Goal: Information Seeking & Learning: Learn about a topic

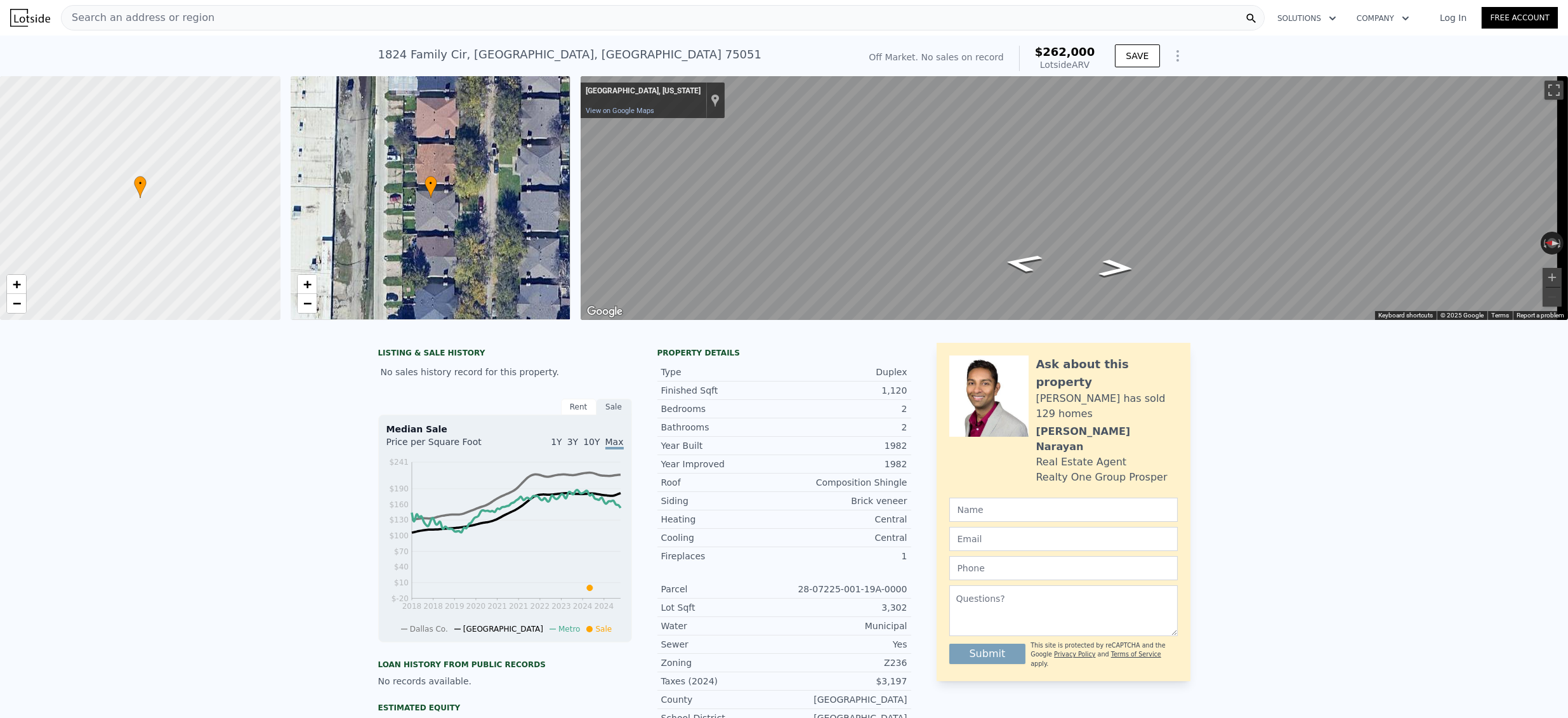
click at [150, 11] on span "Search an address or region" at bounding box center [138, 18] width 153 height 16
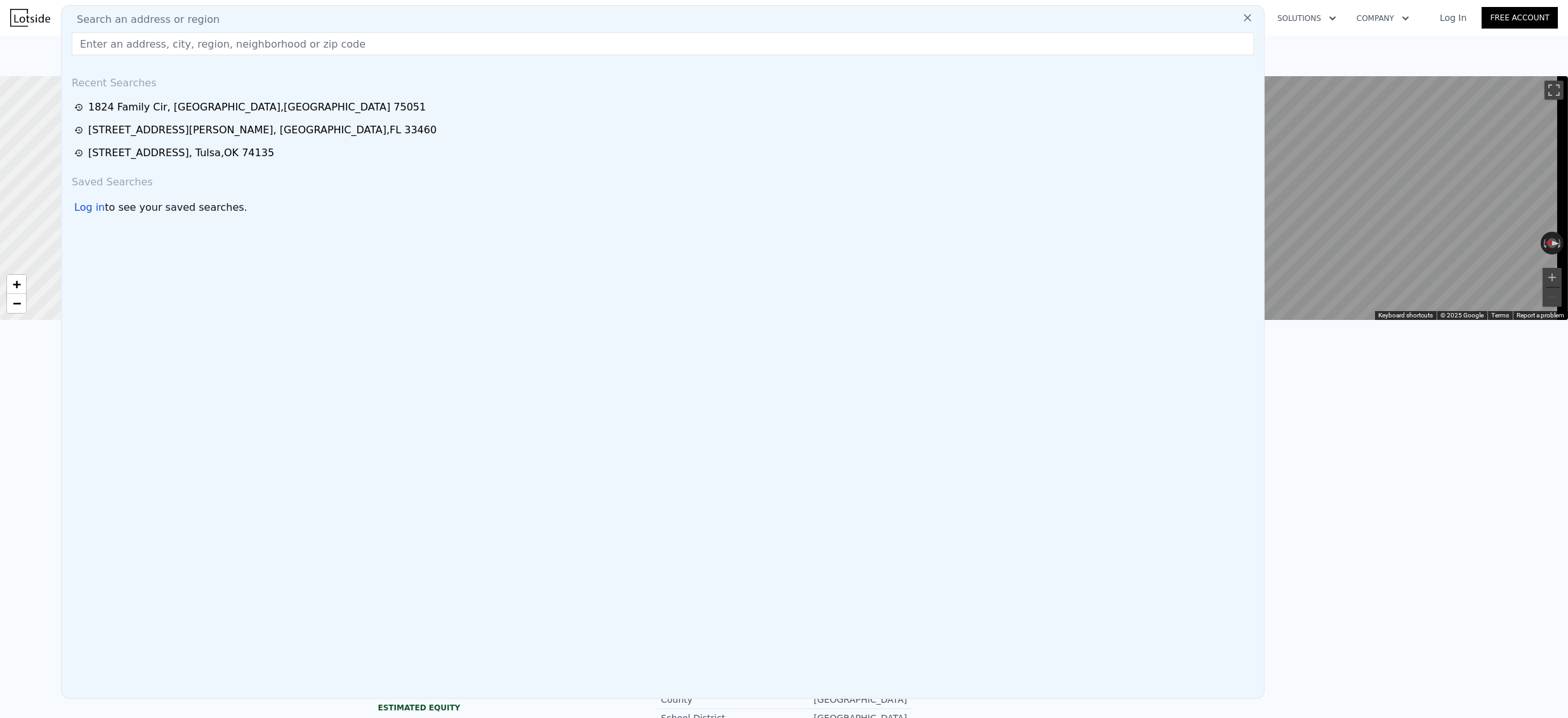
click at [135, 43] on input "text" at bounding box center [663, 43] width 1182 height 23
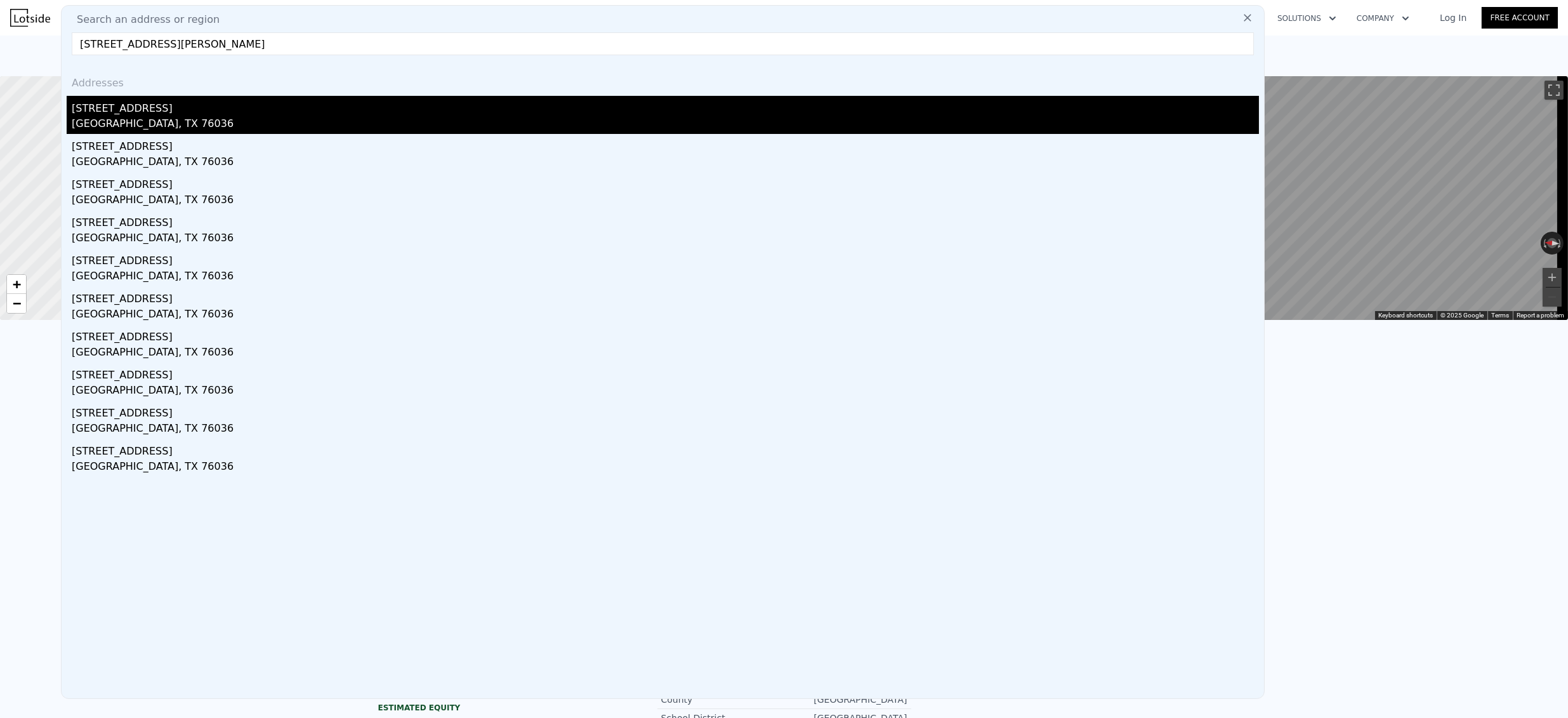
type input "516 Mesquite Ave, Crowley, TX 76036"
click at [116, 129] on div "Crowley, TX 76036" at bounding box center [666, 125] width 1188 height 17
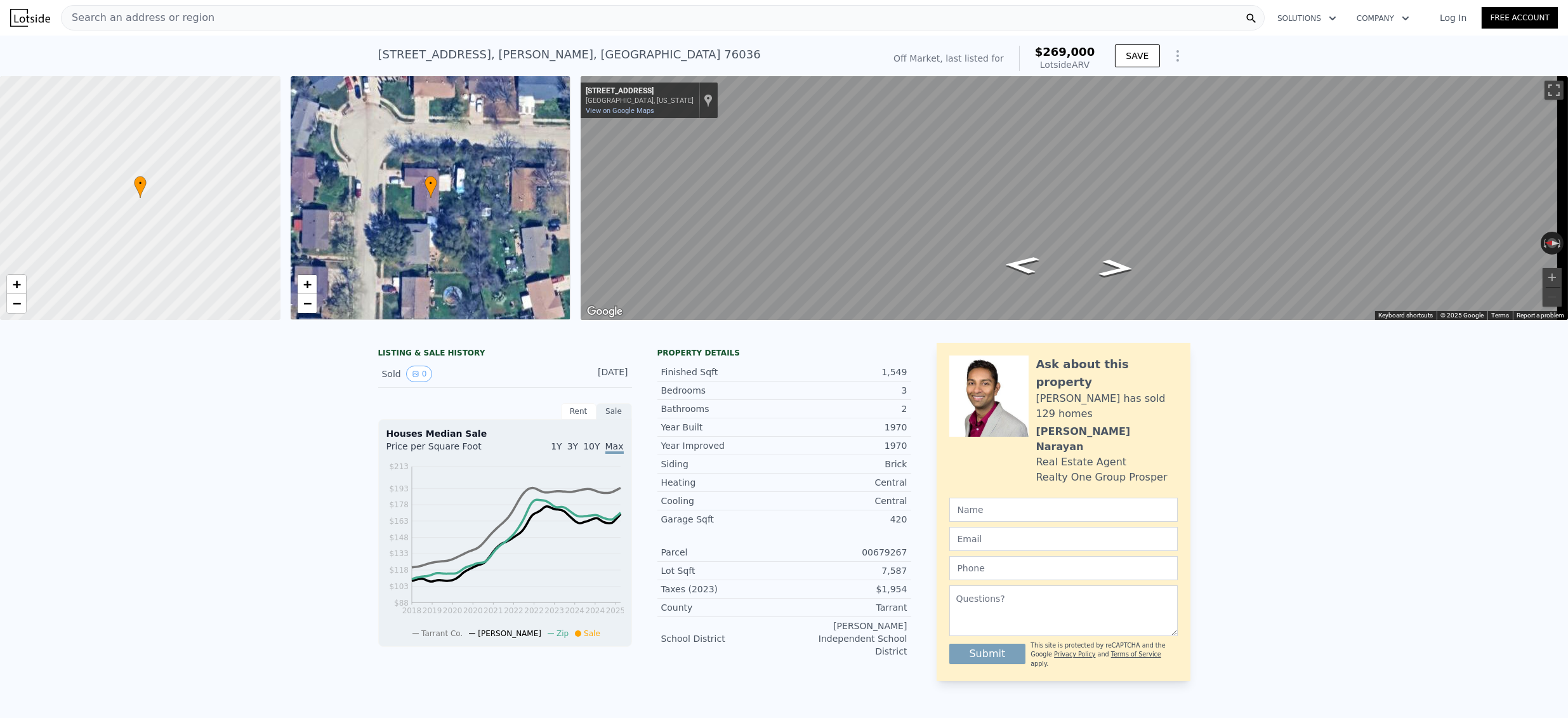
click at [113, 23] on span "Search an address or region" at bounding box center [138, 18] width 153 height 16
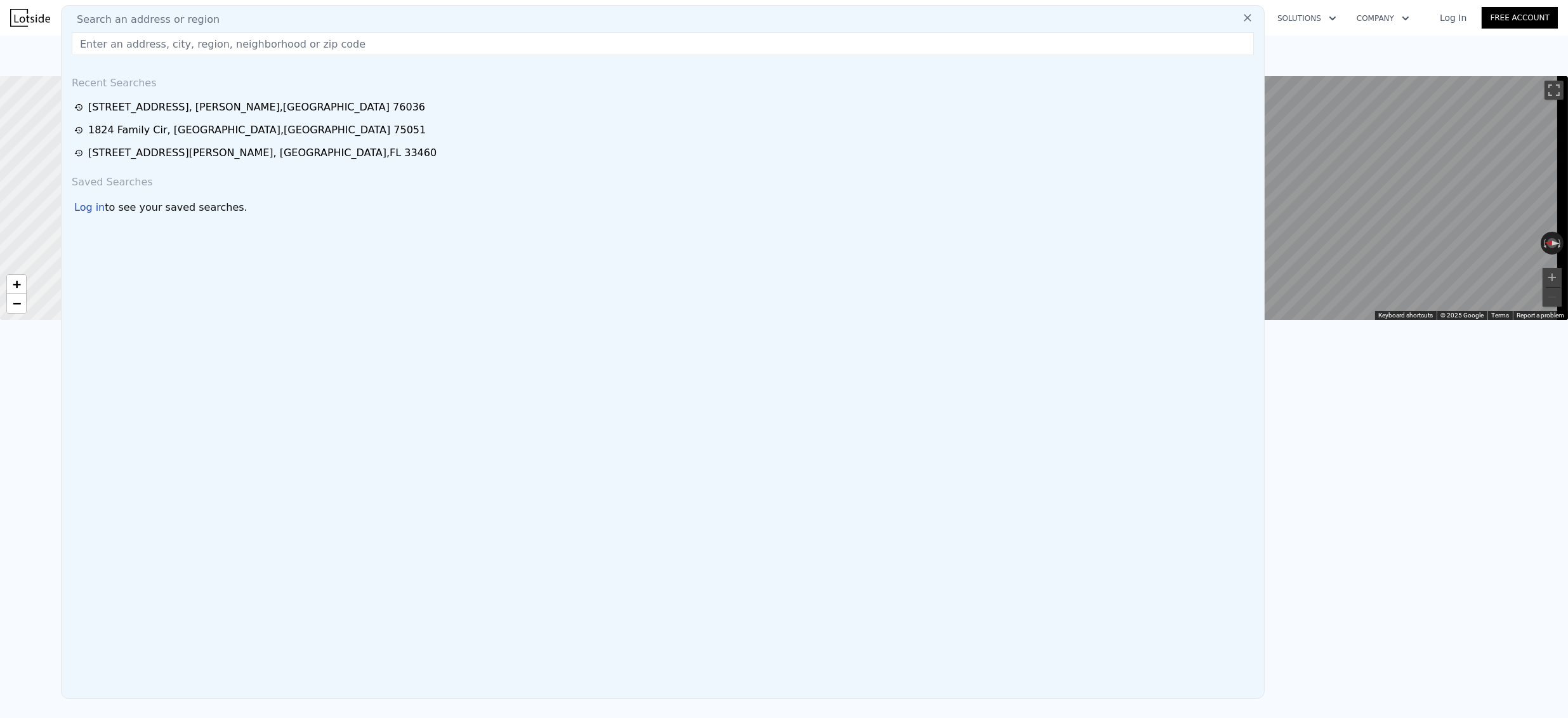
click at [112, 38] on input "text" at bounding box center [663, 43] width 1182 height 23
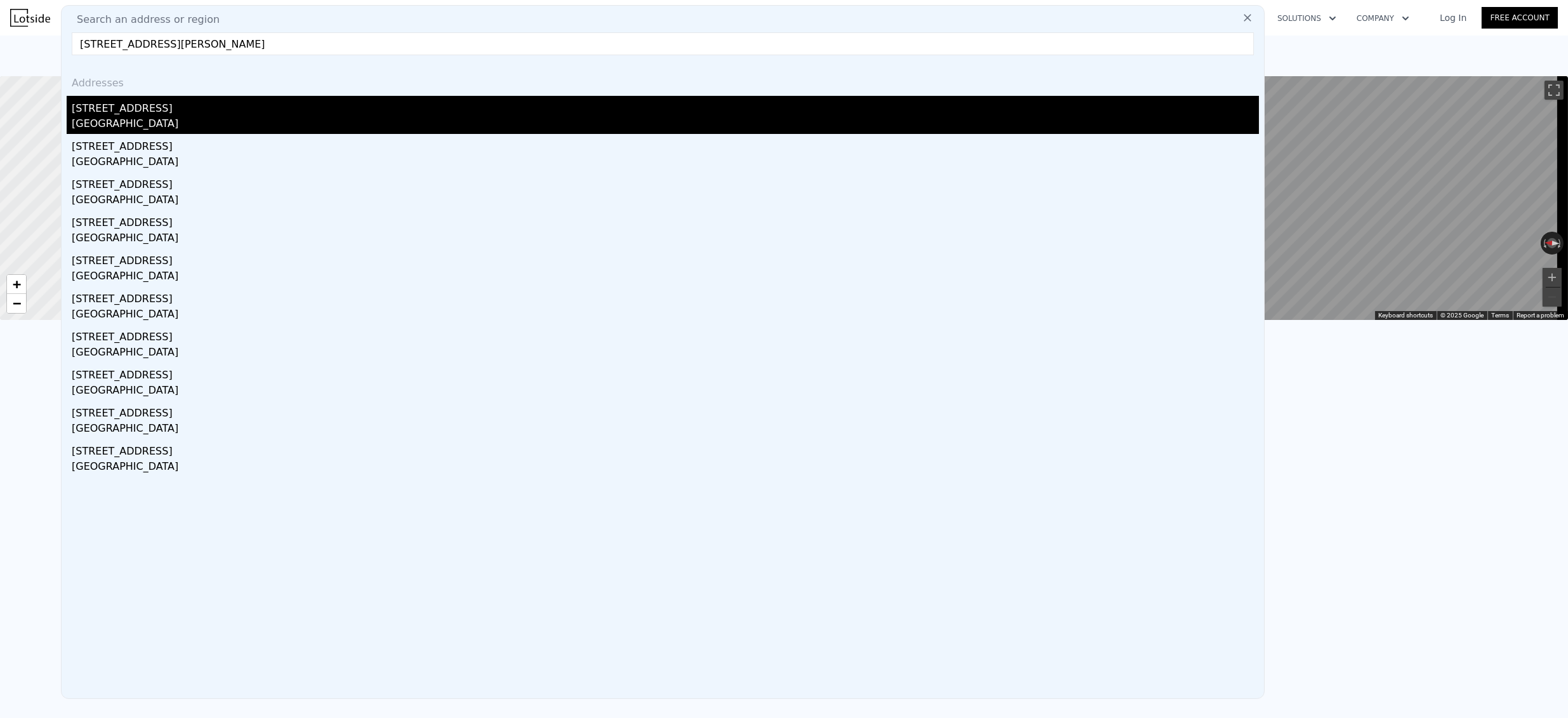
type input "2119 N Wellesley Dr, Bradenton, FL 34207"
click at [137, 98] on div "2119 N Wellesley Dr" at bounding box center [666, 105] width 1188 height 20
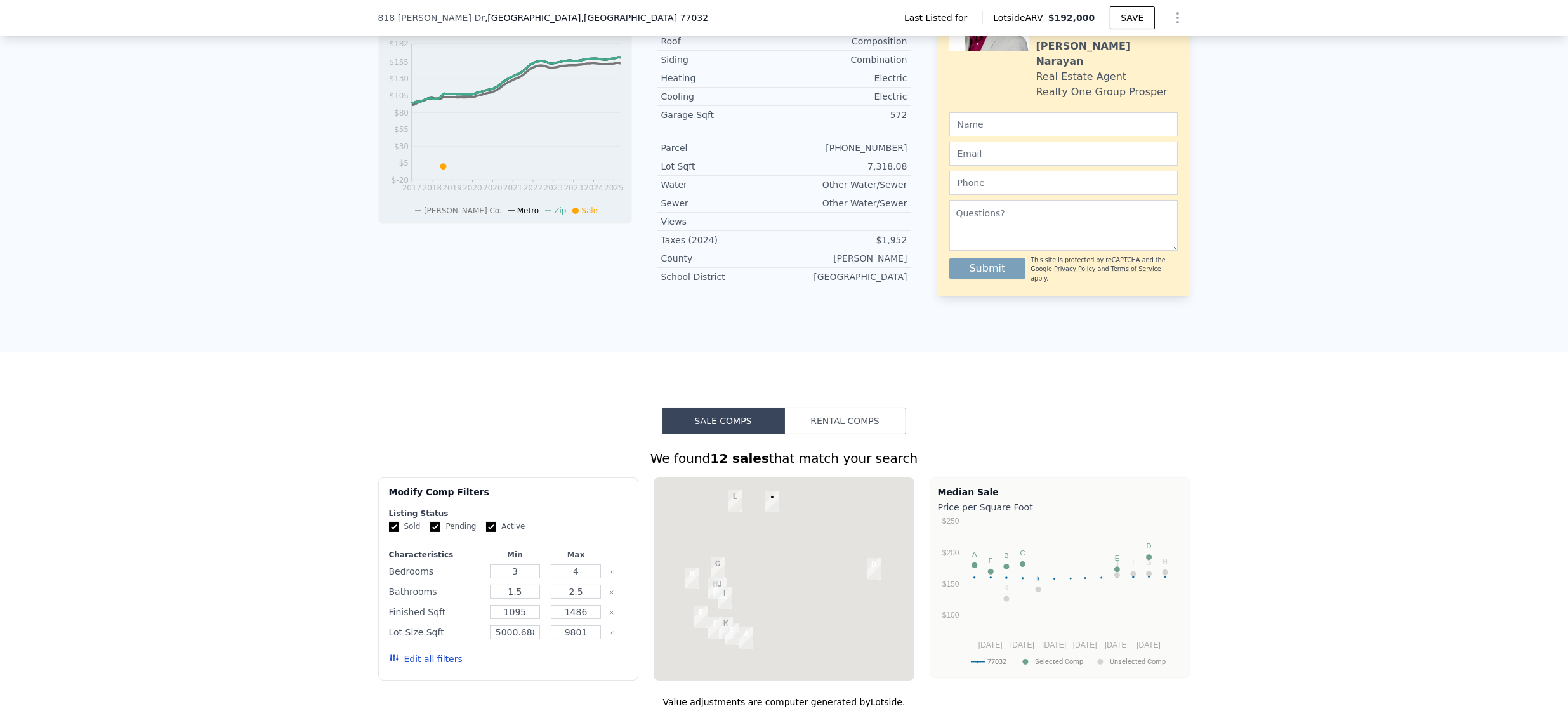
scroll to position [842, 0]
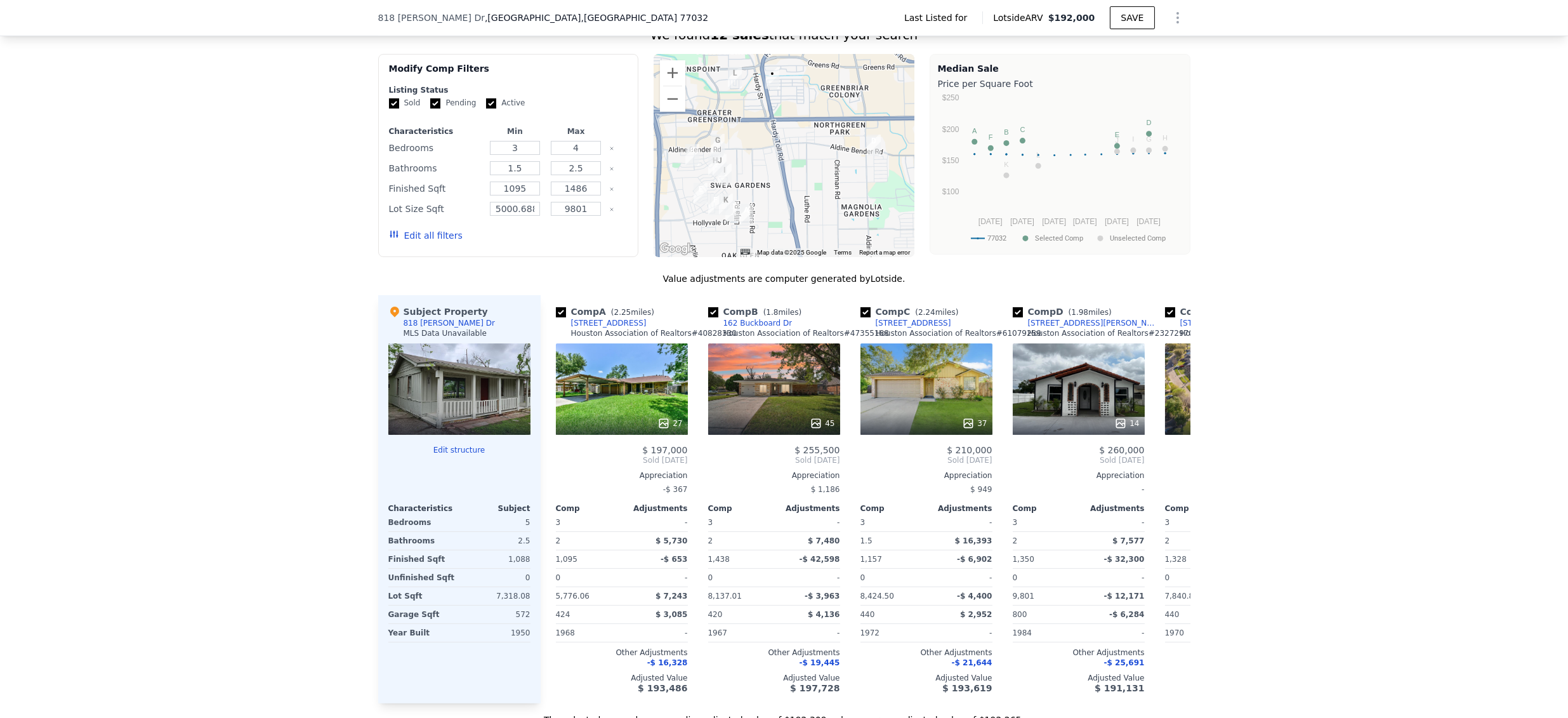
click at [122, 9] on div "818 Veller Dr , Harris County , TX 77032 Last Listed for Lotside ARV $192,000 S…" at bounding box center [784, 18] width 1568 height 36
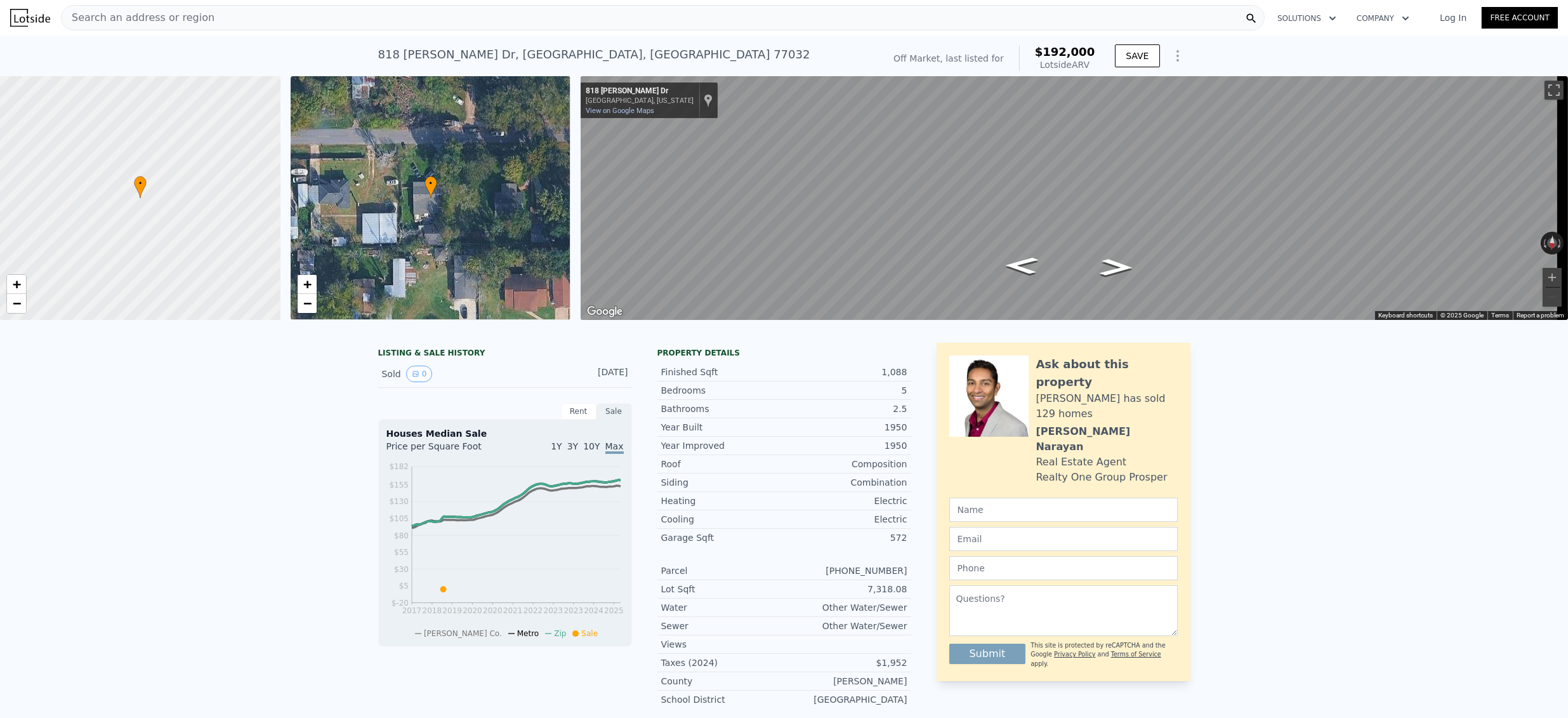
scroll to position [0, 0]
click at [137, 17] on span "Search an address or region" at bounding box center [138, 18] width 153 height 16
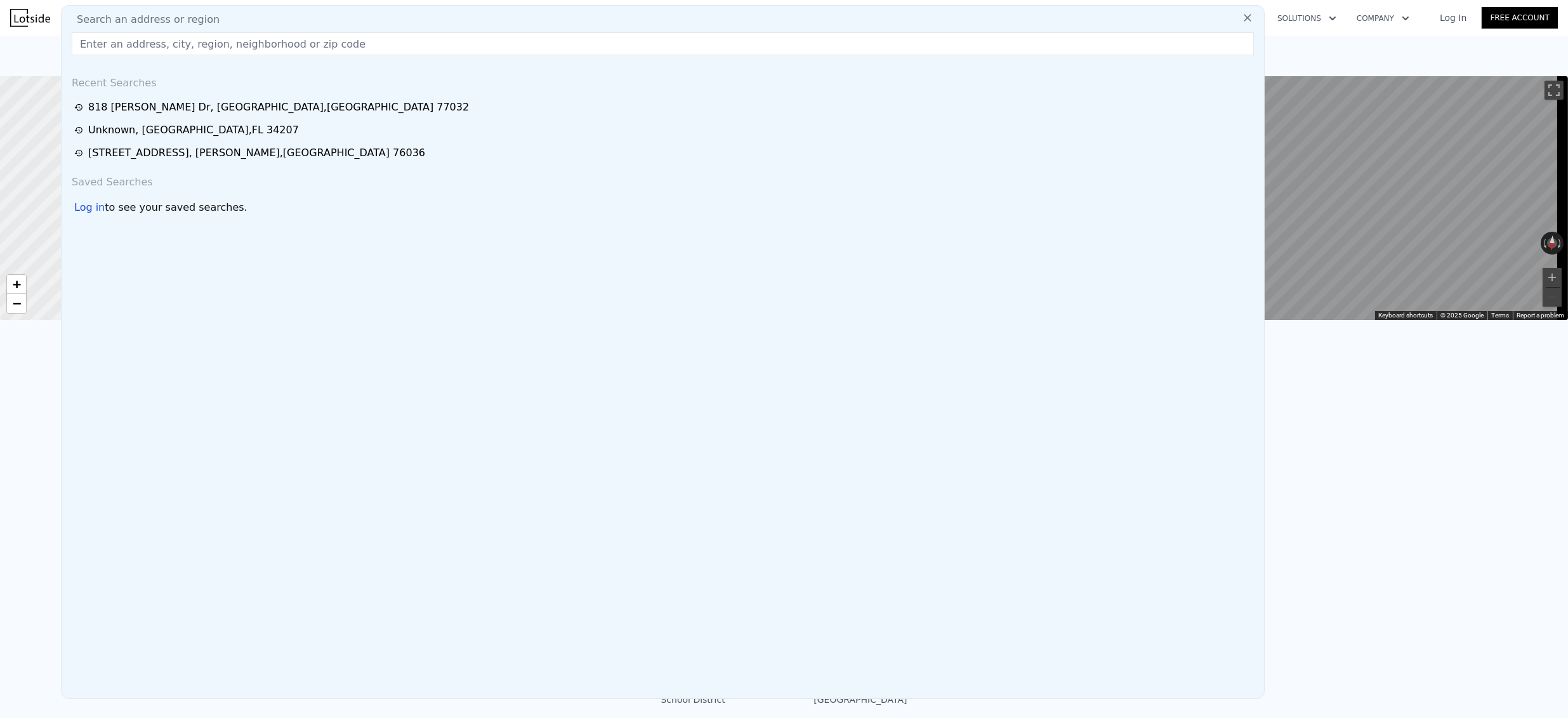
click at [132, 30] on div "Search an address or region Recent Searches 818 Veller Dr , Harris County , TX …" at bounding box center [662, 352] width 1204 height 693
click at [128, 49] on input "text" at bounding box center [663, 43] width 1182 height 23
paste input "10623 Lisle St, New Port Richey, FL 34654"
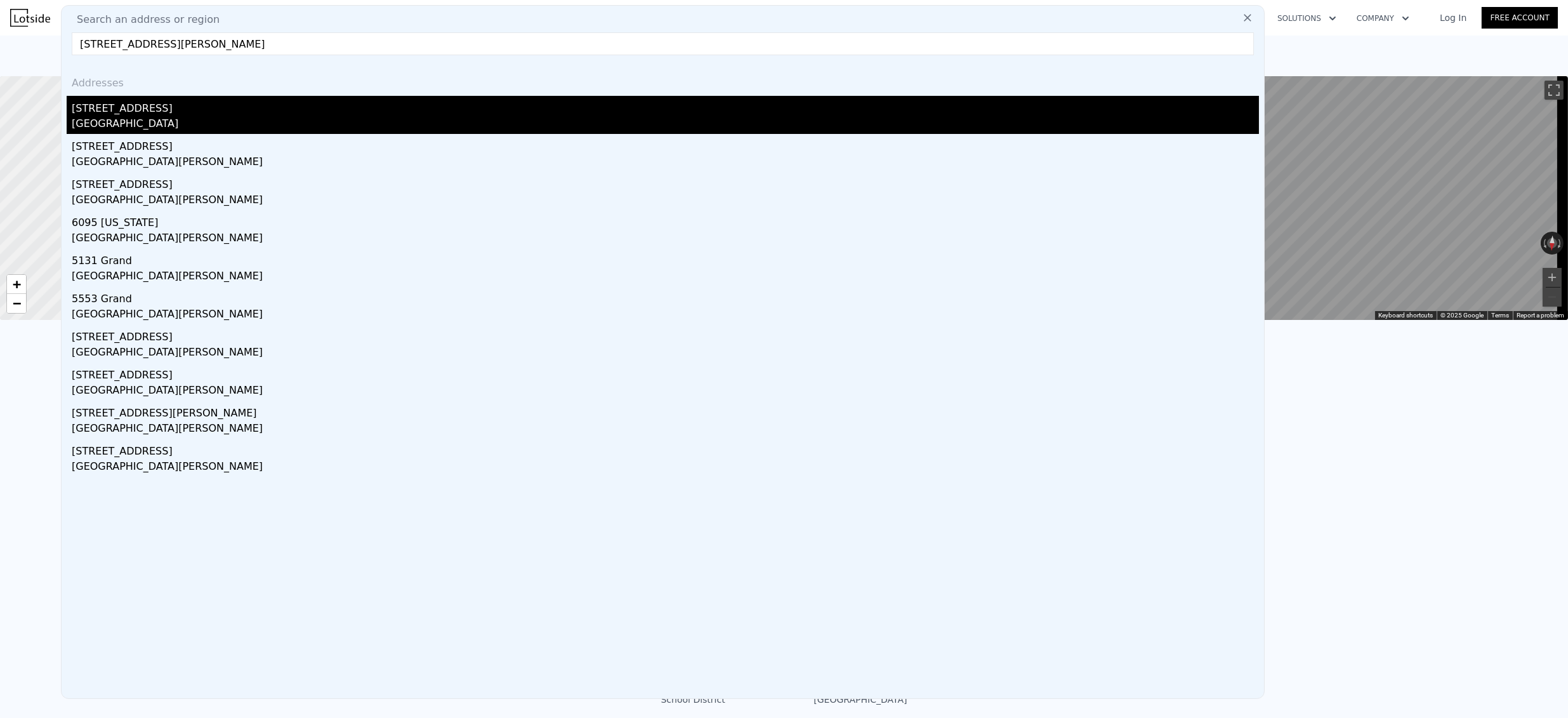
type input "10623 Lisle St, New Port Richey, FL 34654"
click at [144, 107] on div "10623 Lisle St" at bounding box center [666, 105] width 1188 height 20
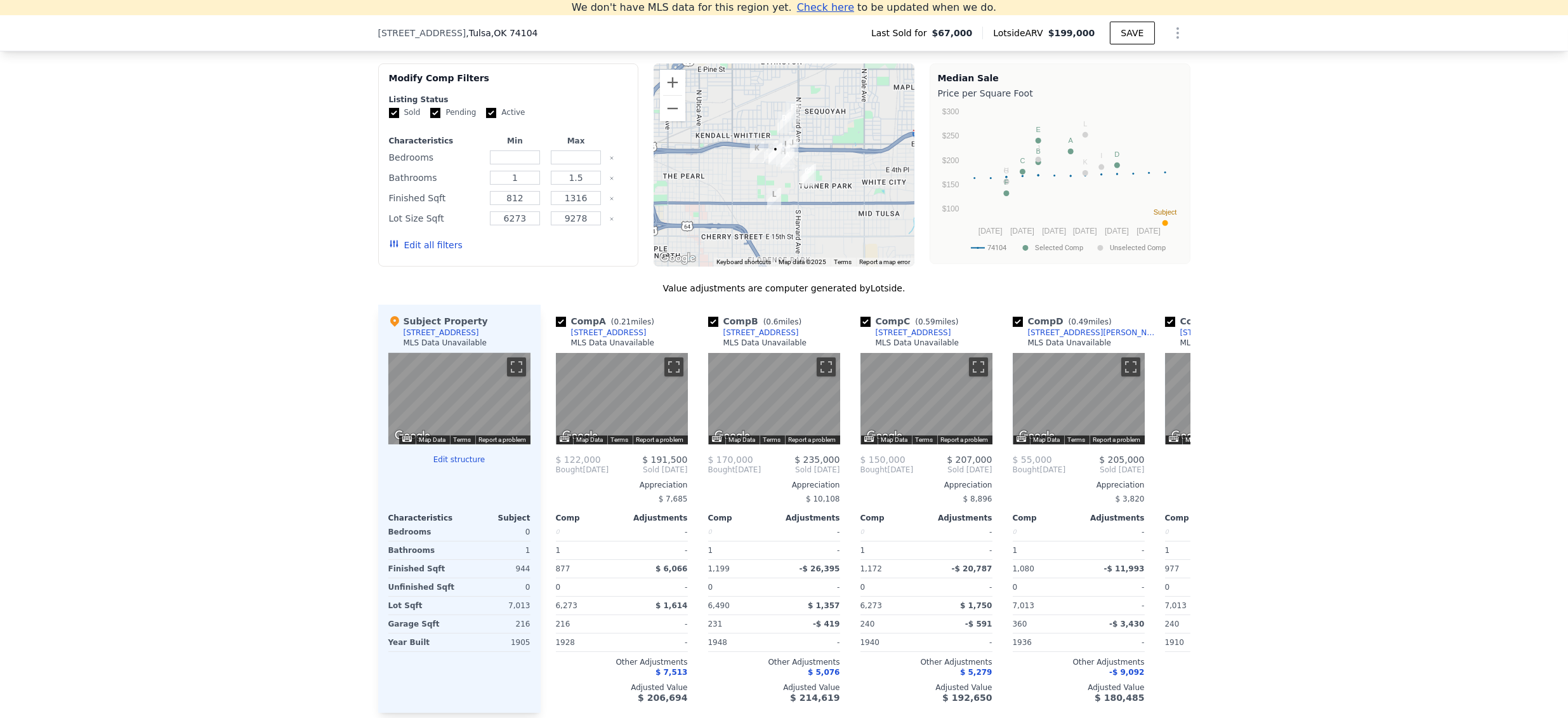
scroll to position [1057, 0]
click at [741, 345] on div "MLS Data Unavailable" at bounding box center [765, 342] width 84 height 10
click at [743, 336] on div "[STREET_ADDRESS]" at bounding box center [761, 331] width 76 height 10
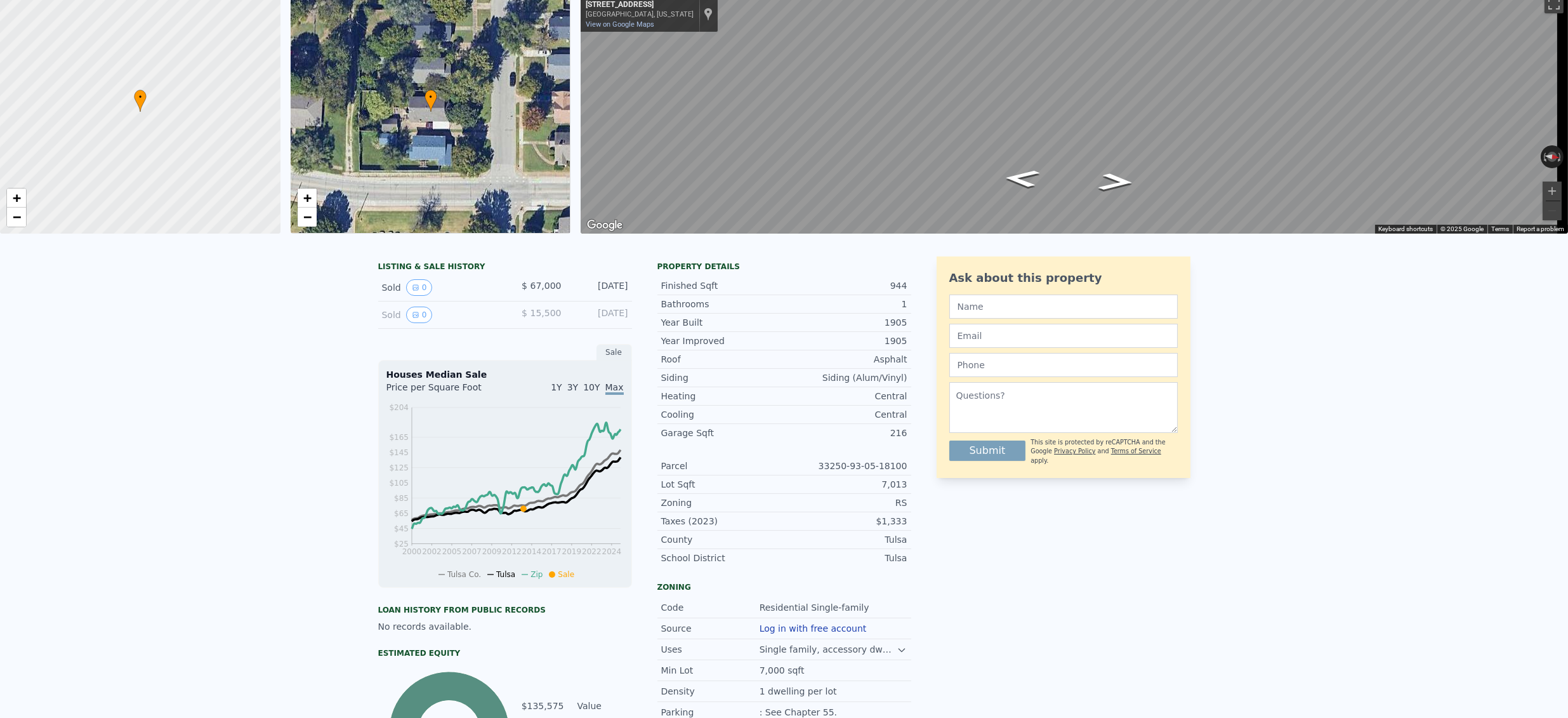
scroll to position [15, 0]
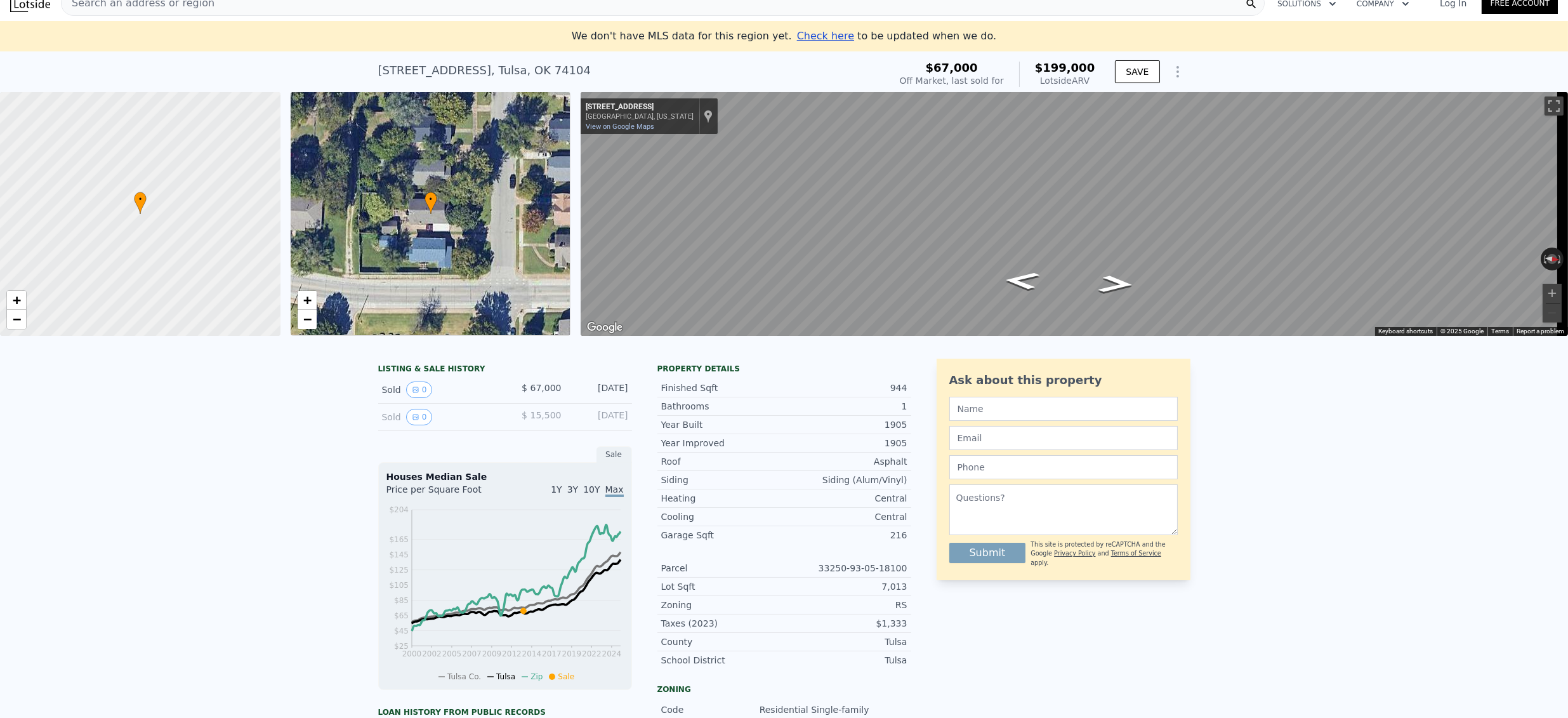
click at [117, 5] on span "Search an address or region" at bounding box center [138, 3] width 153 height 16
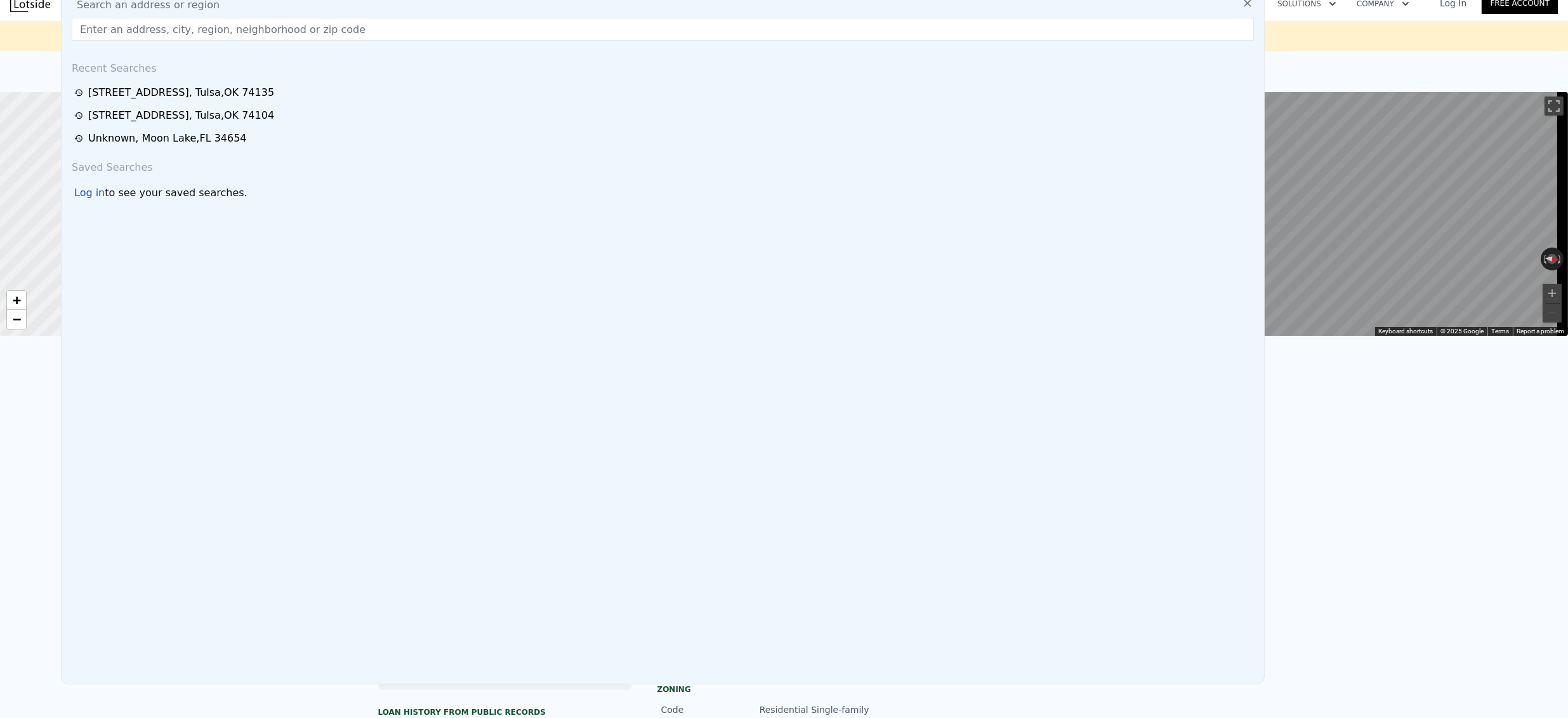
click at [118, 21] on input "text" at bounding box center [663, 28] width 1182 height 23
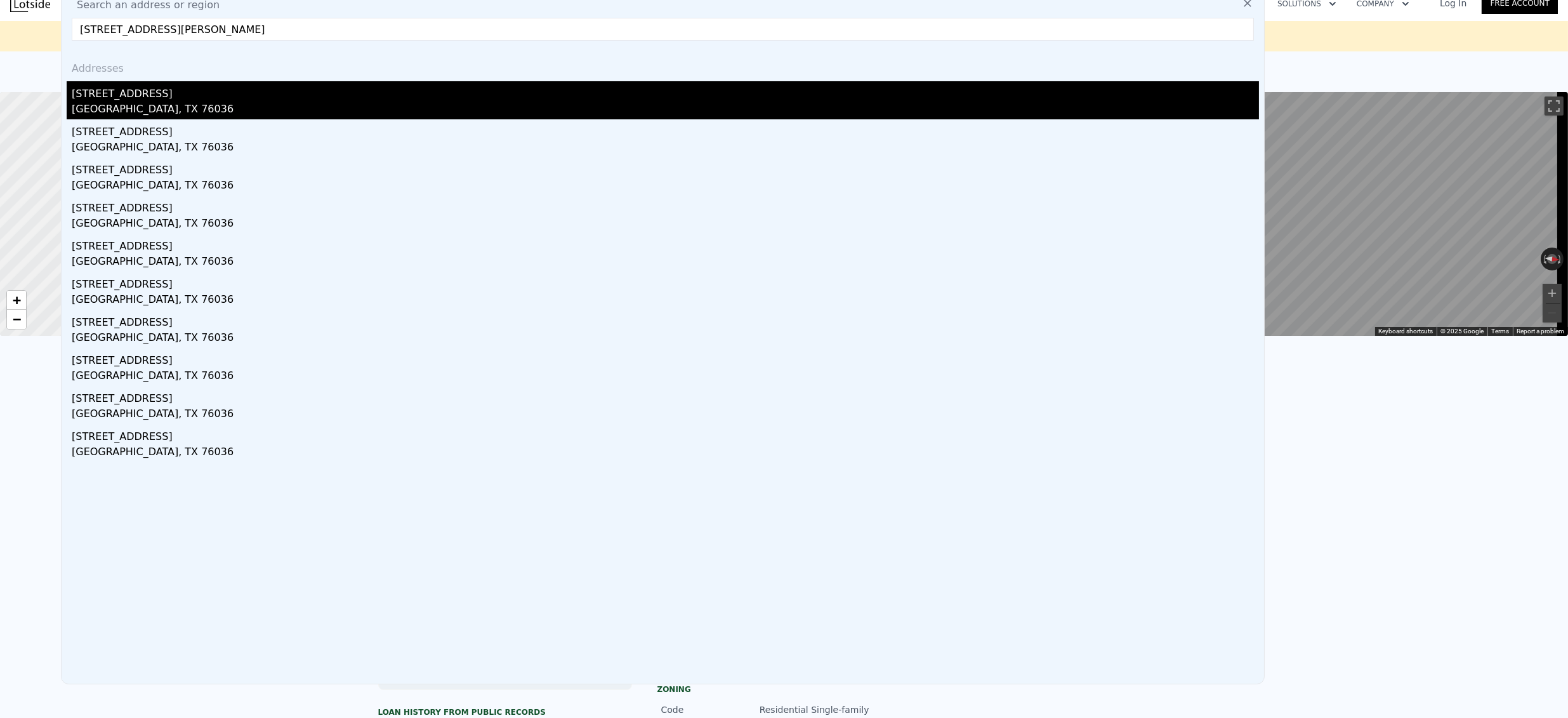
type input "[STREET_ADDRESS][PERSON_NAME]"
click at [129, 87] on div "[STREET_ADDRESS]" at bounding box center [666, 91] width 1188 height 20
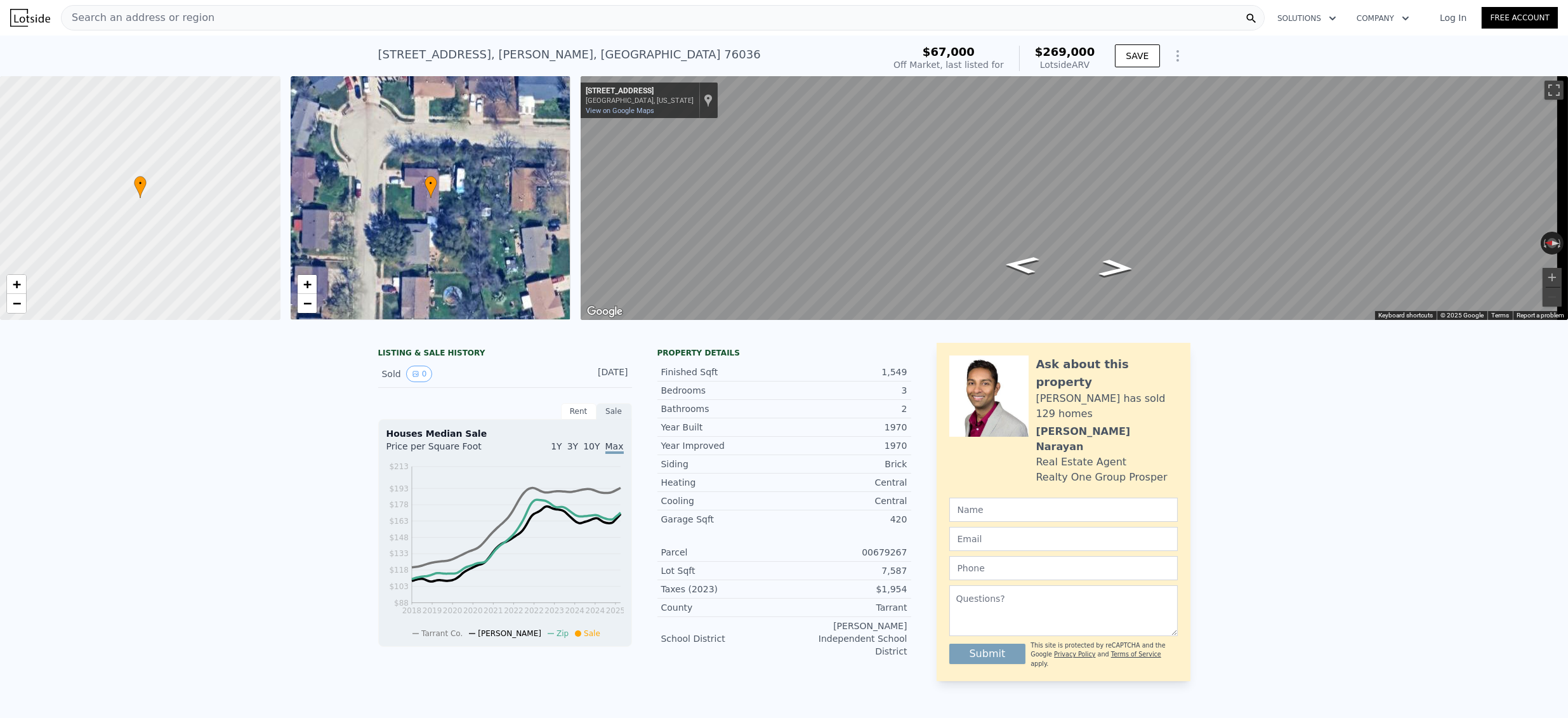
drag, startPoint x: 237, startPoint y: 2, endPoint x: 226, endPoint y: 11, distance: 14.2
click at [237, 3] on div "Search an address or region Solutions Company Open main menu Log In Free Account" at bounding box center [784, 17] width 1548 height 30
click at [208, 23] on div "Search an address or region" at bounding box center [662, 17] width 1204 height 25
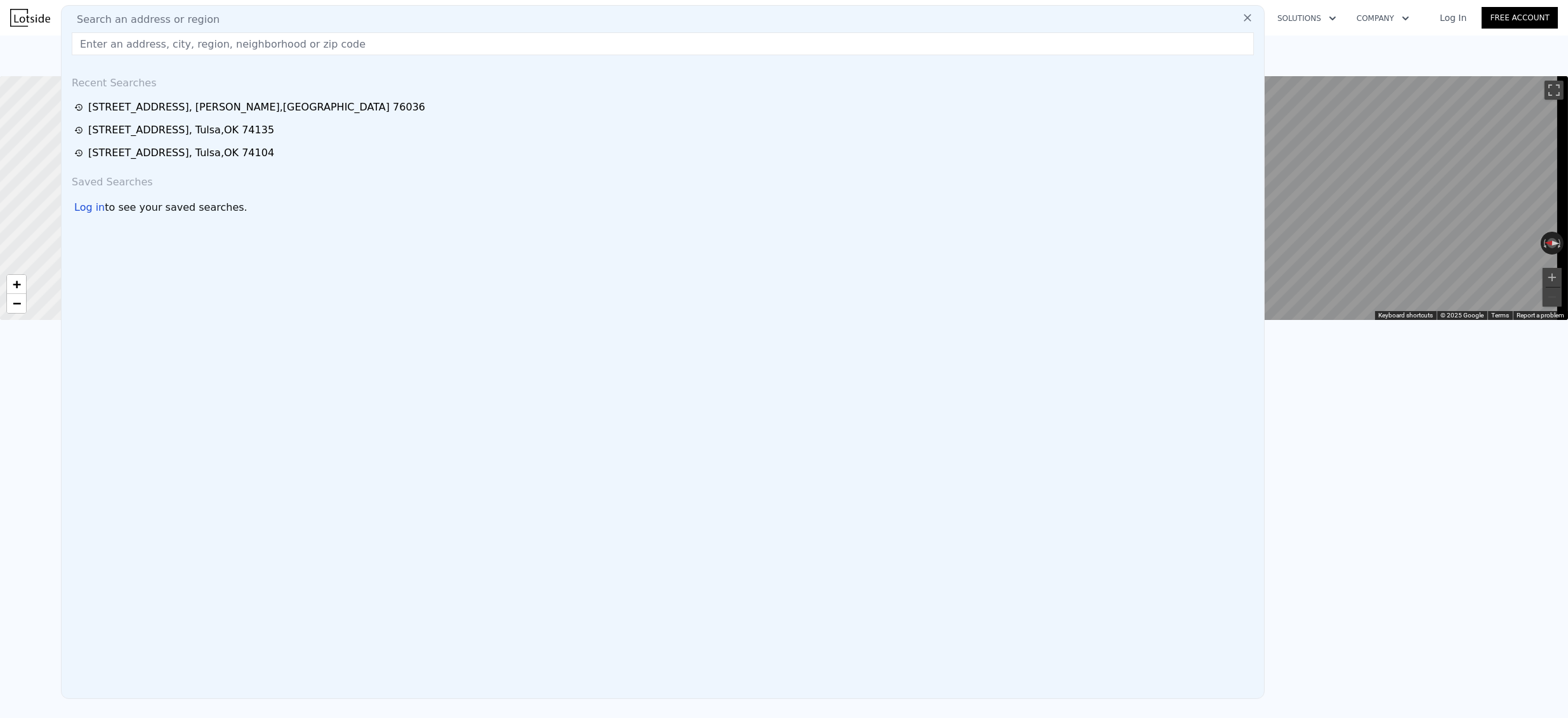
click at [190, 38] on input "text" at bounding box center [663, 43] width 1182 height 23
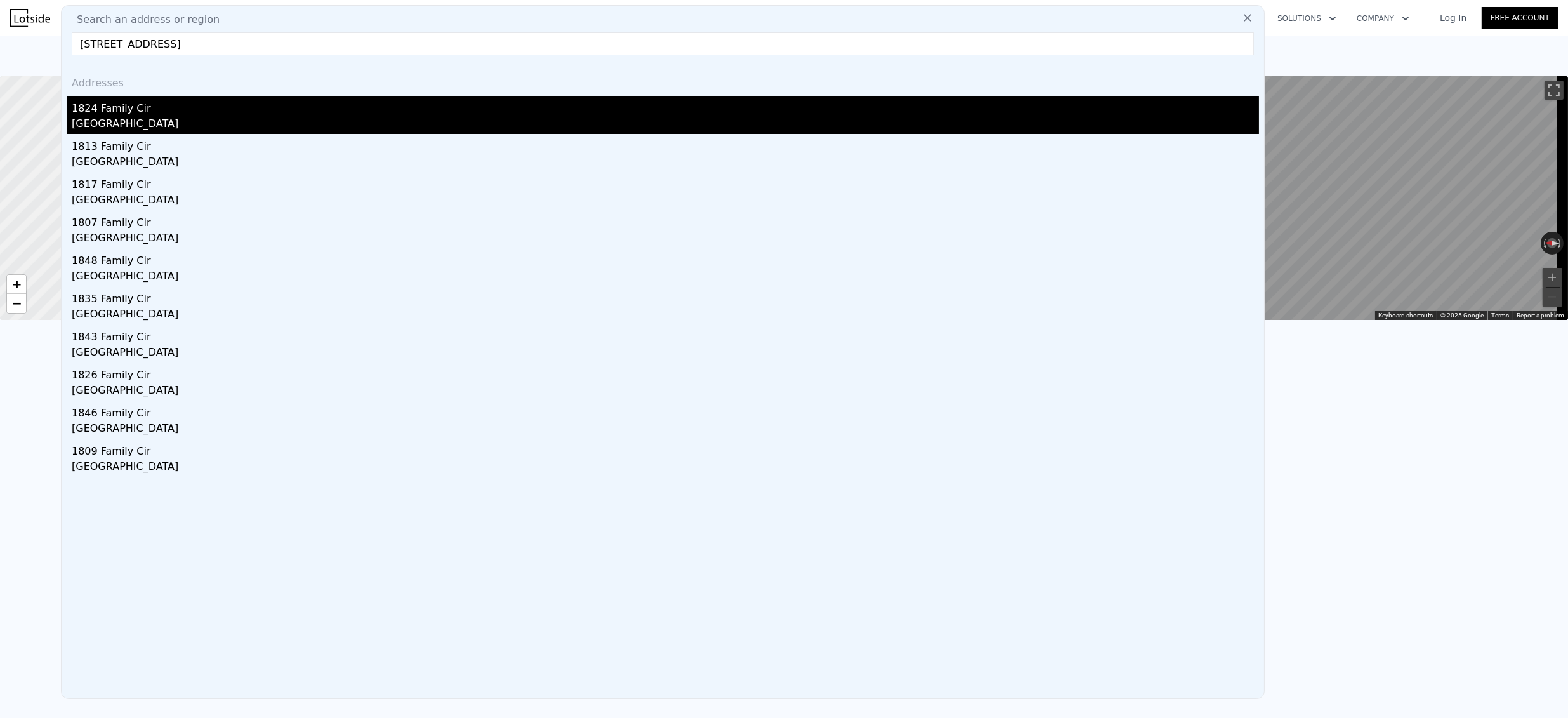
type input "1824 Family Cir, Grand Prairie, TX 75051"
click at [125, 102] on div "1824 Family Cir" at bounding box center [666, 105] width 1188 height 20
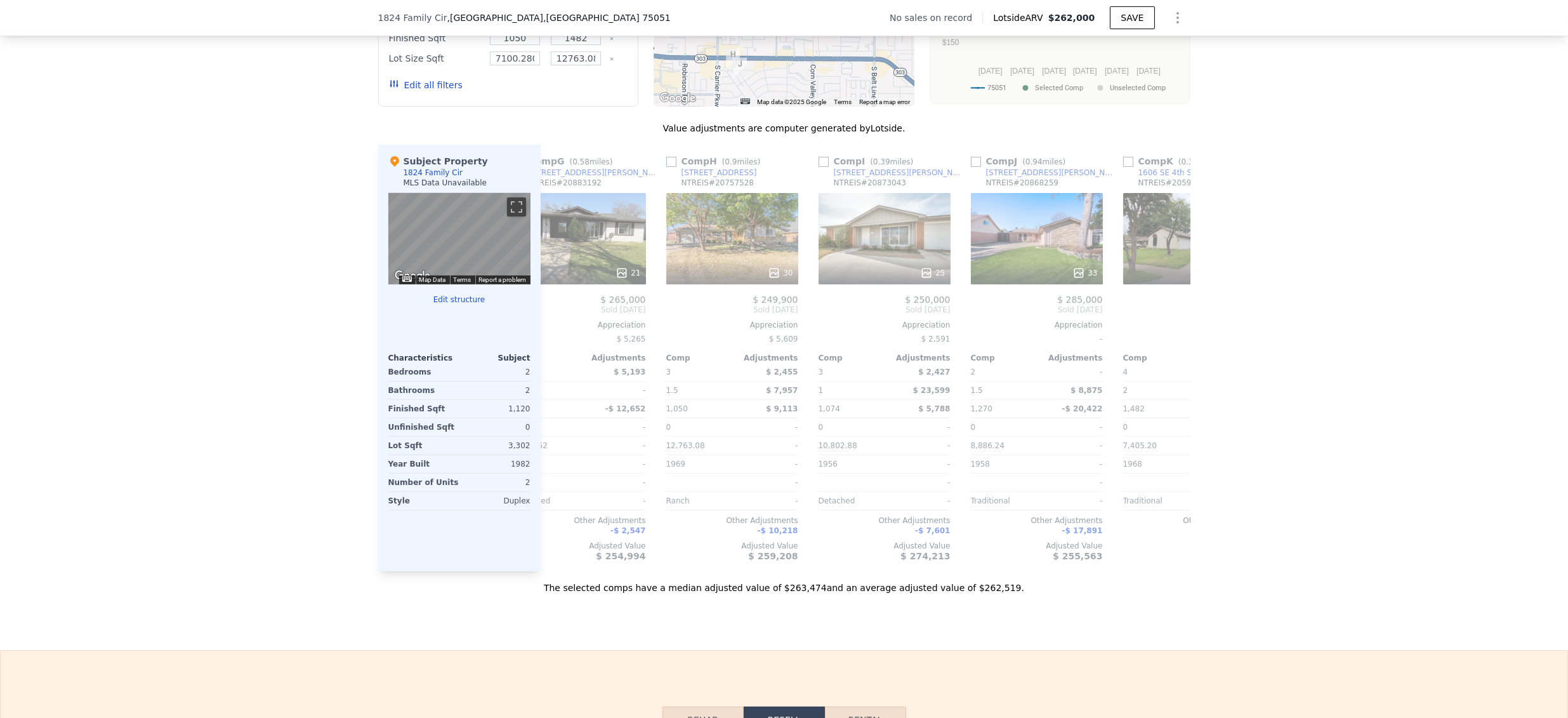
scroll to position [0, 951]
click at [997, 178] on div "2522 Brady Ln" at bounding box center [1057, 173] width 132 height 10
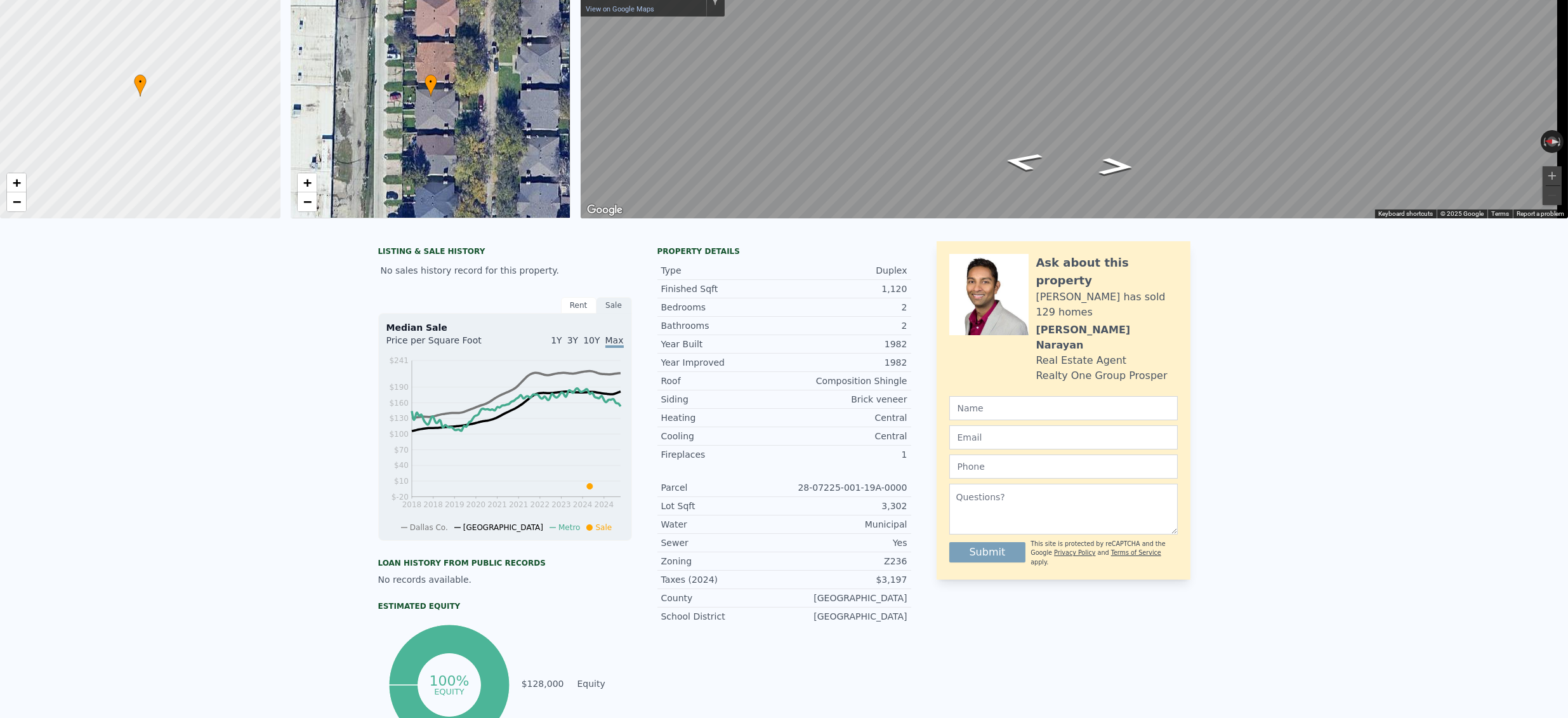
scroll to position [0, 0]
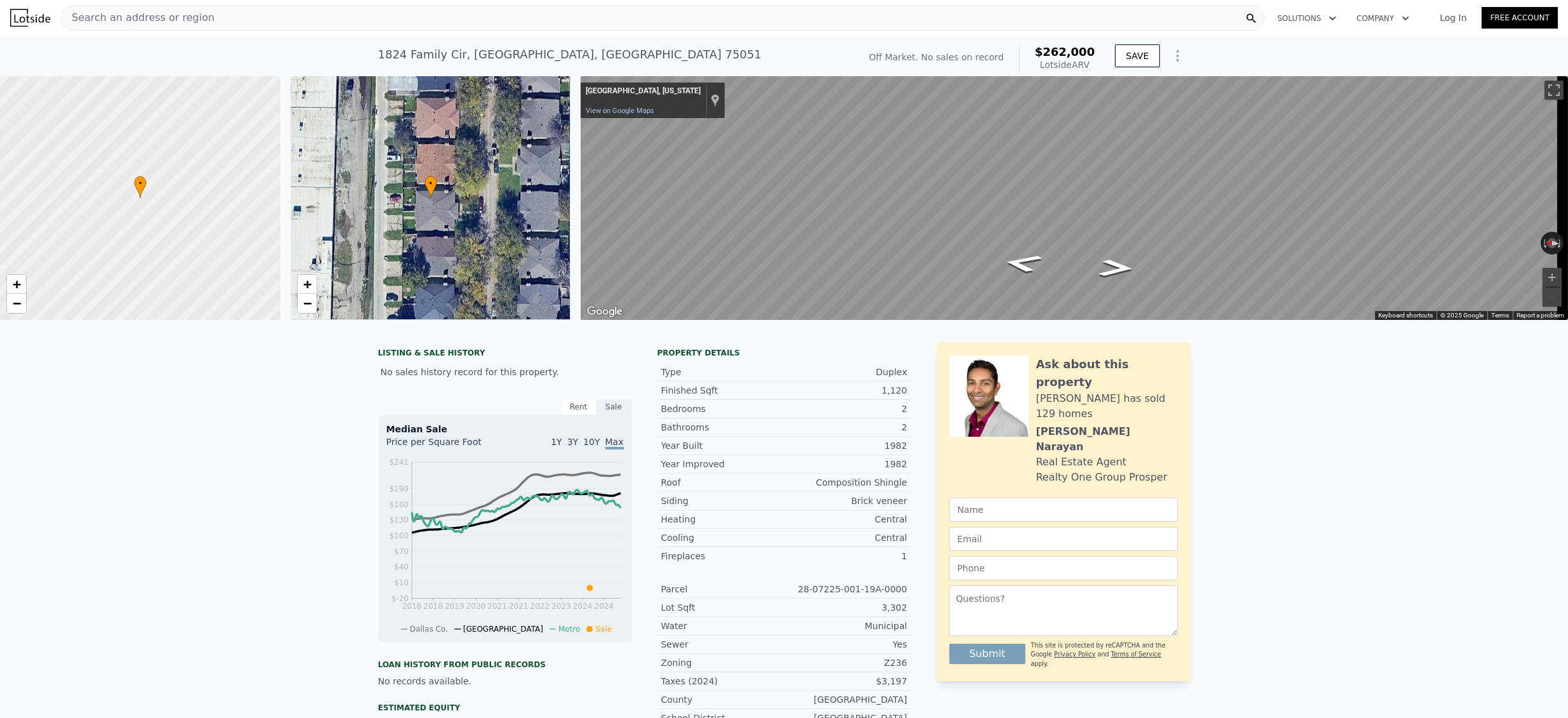
click at [170, 17] on span "Search an address or region" at bounding box center [138, 18] width 153 height 16
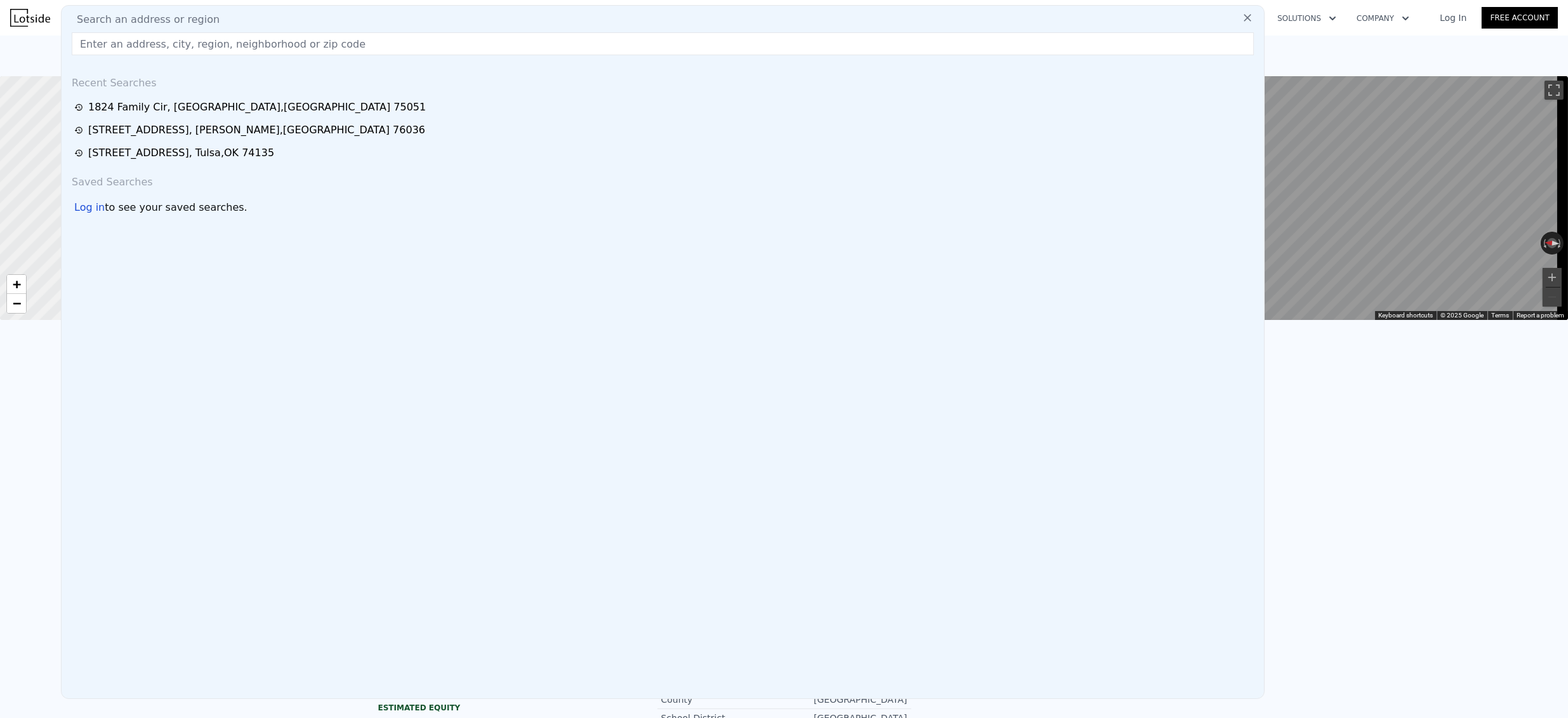
click at [160, 38] on input "text" at bounding box center [663, 43] width 1182 height 23
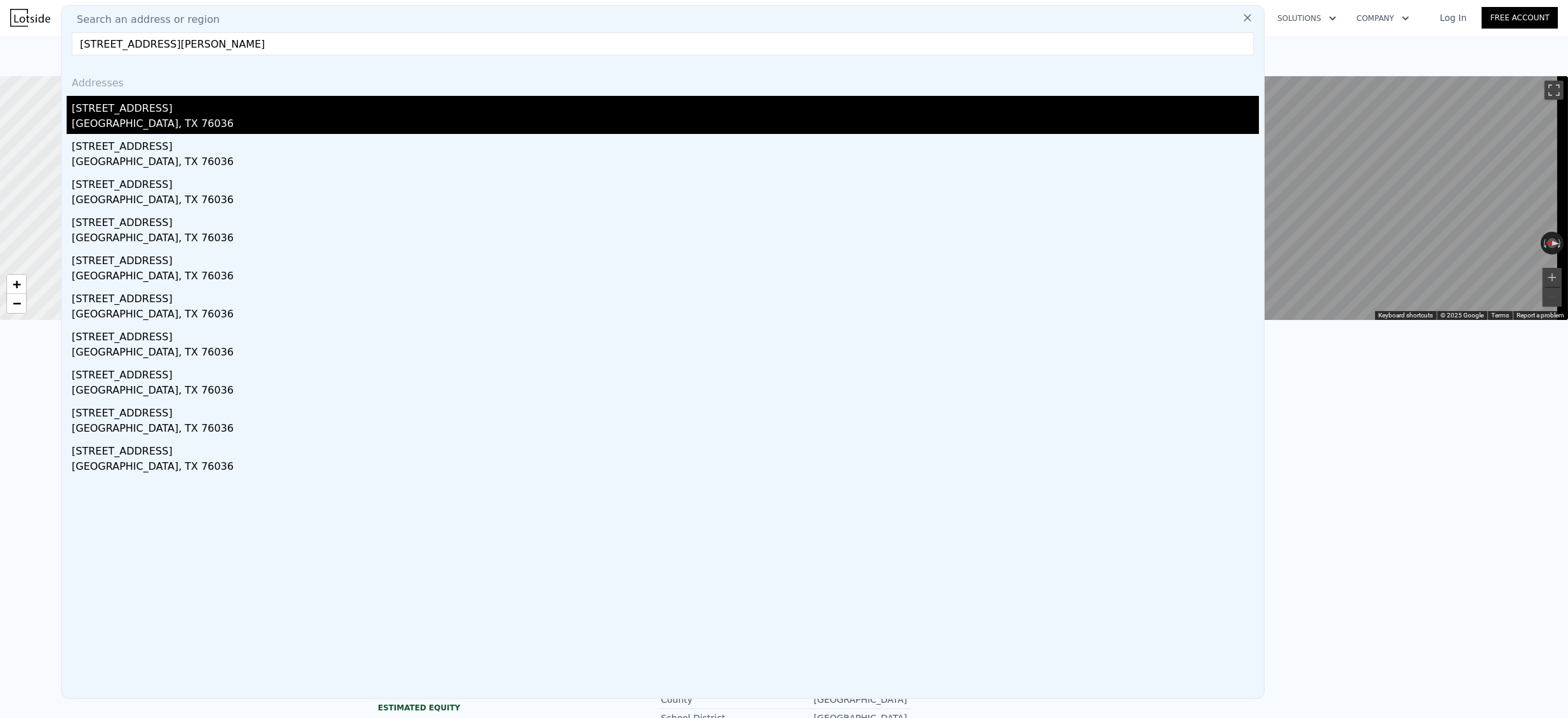
type input "516 Mesquite Ave, Crowley, TX 76036"
click at [125, 96] on div "516 Mesquite Ave" at bounding box center [666, 105] width 1188 height 20
type input "3"
type input "1.5"
type input "1218"
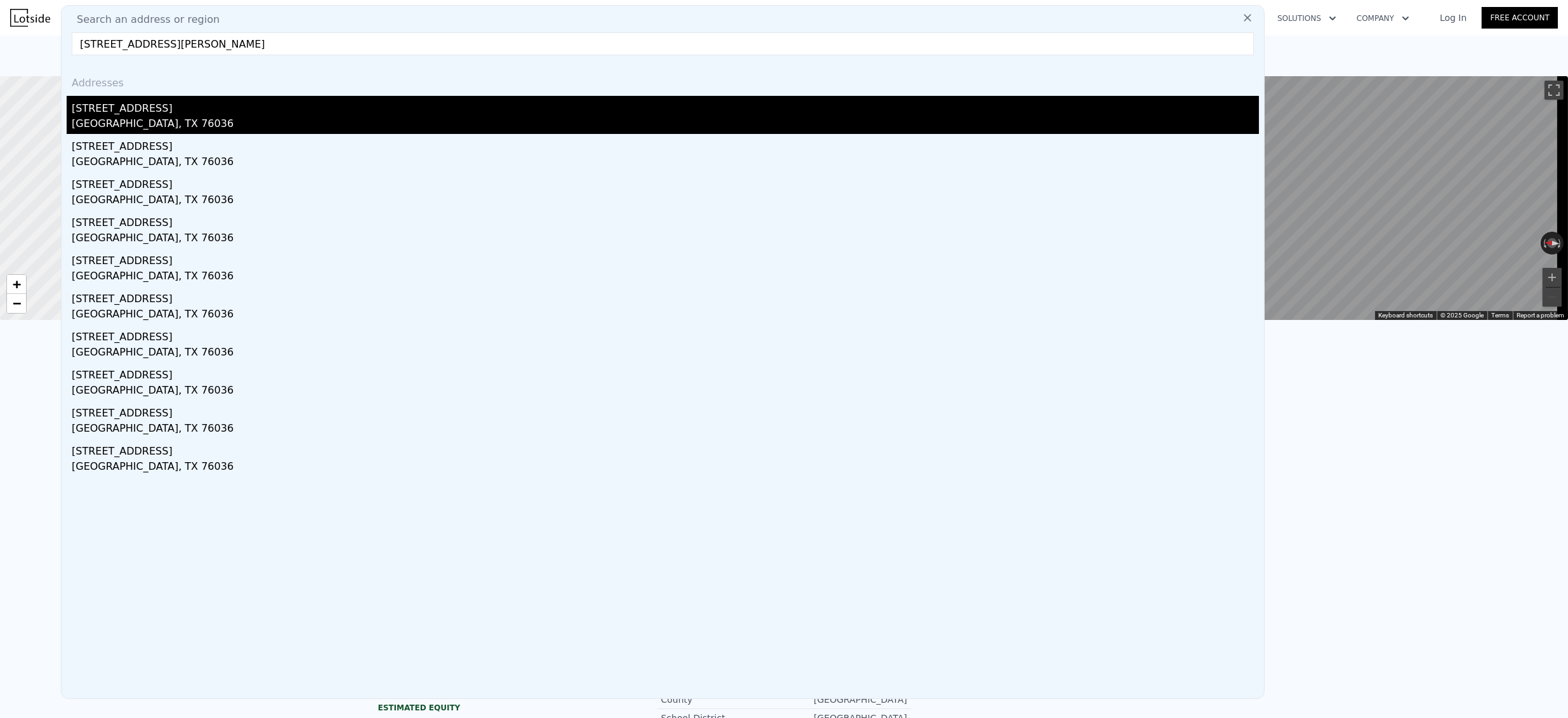
type input "2021"
type input "6621.12"
type input "13372.92"
type input "$ 269,000"
type input "$ 179,603"
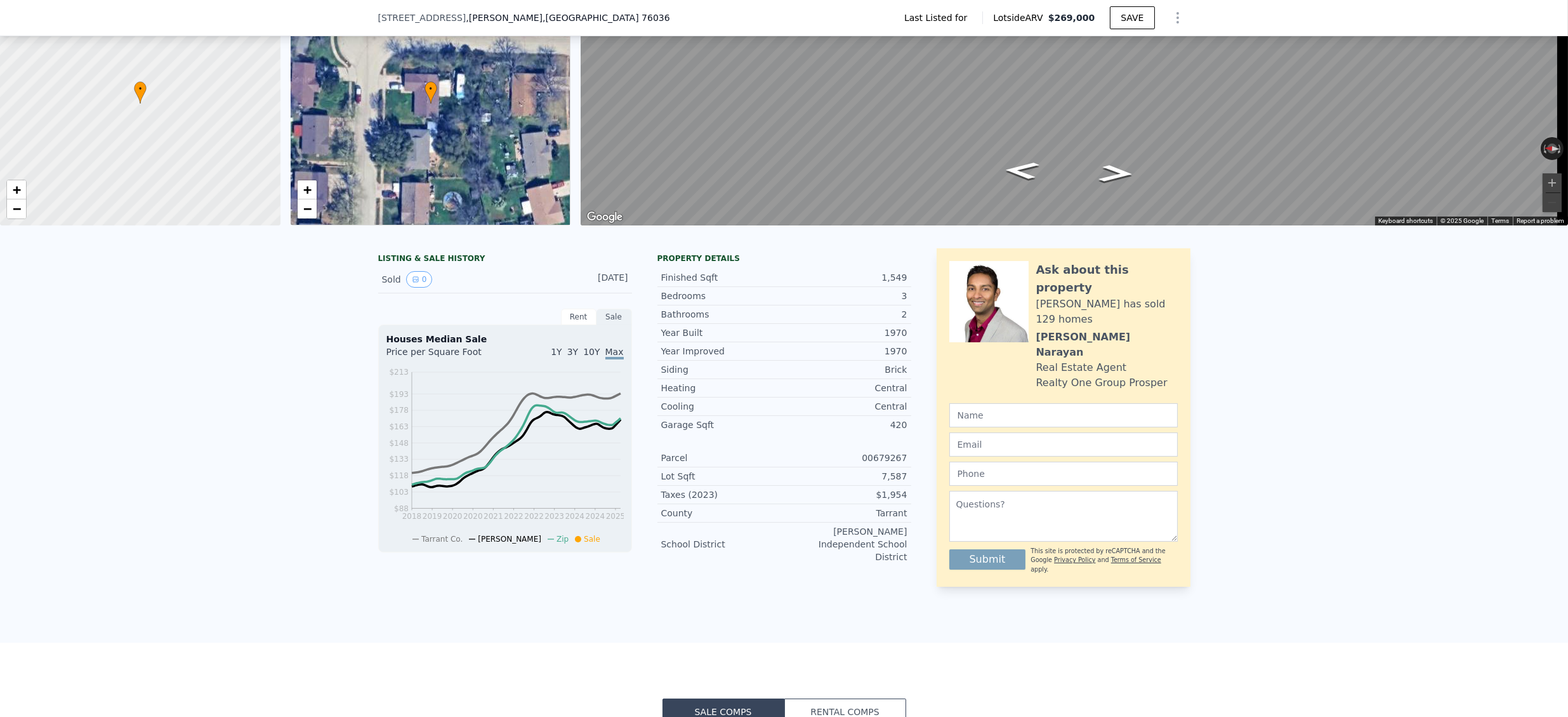
scroll to position [5, 0]
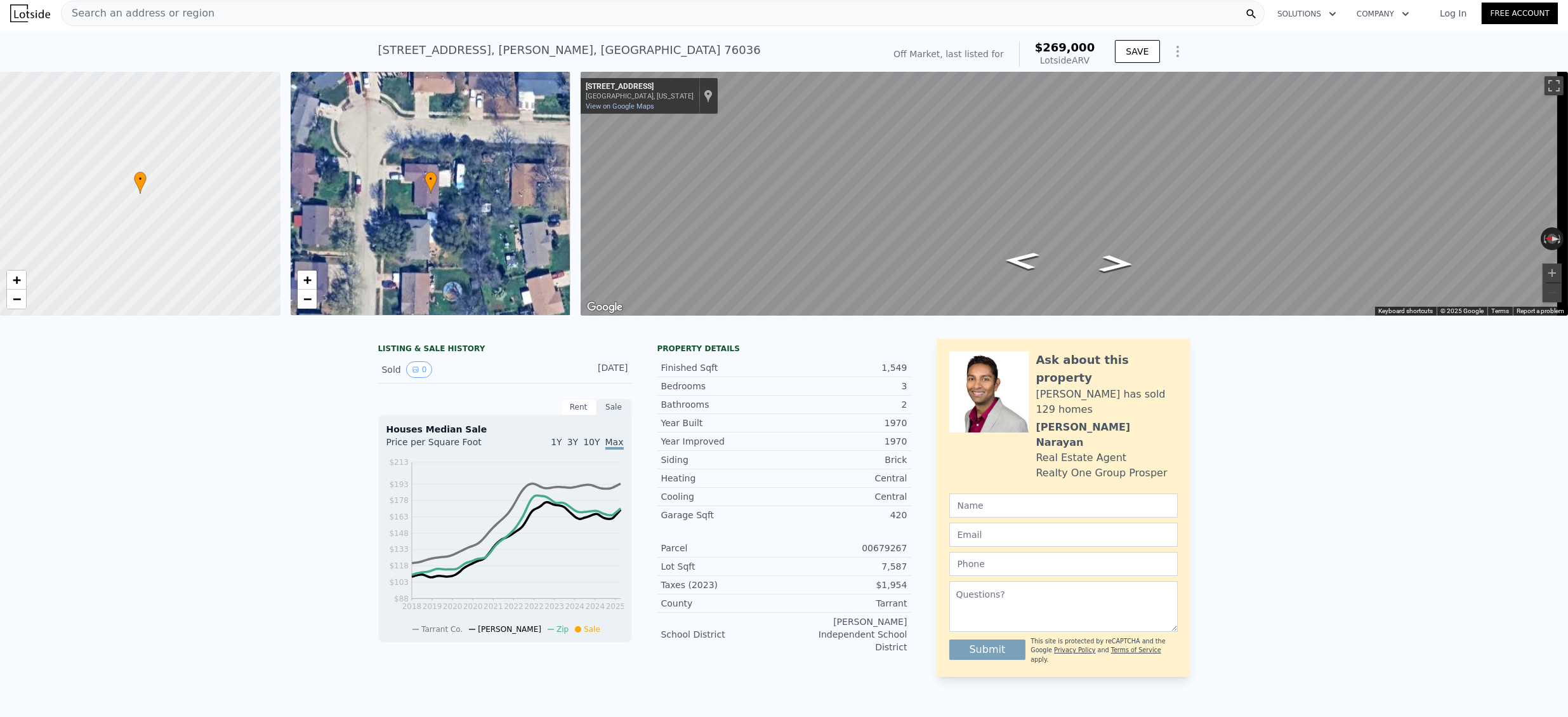
click at [213, 14] on div "Search an address or region" at bounding box center [662, 13] width 1204 height 25
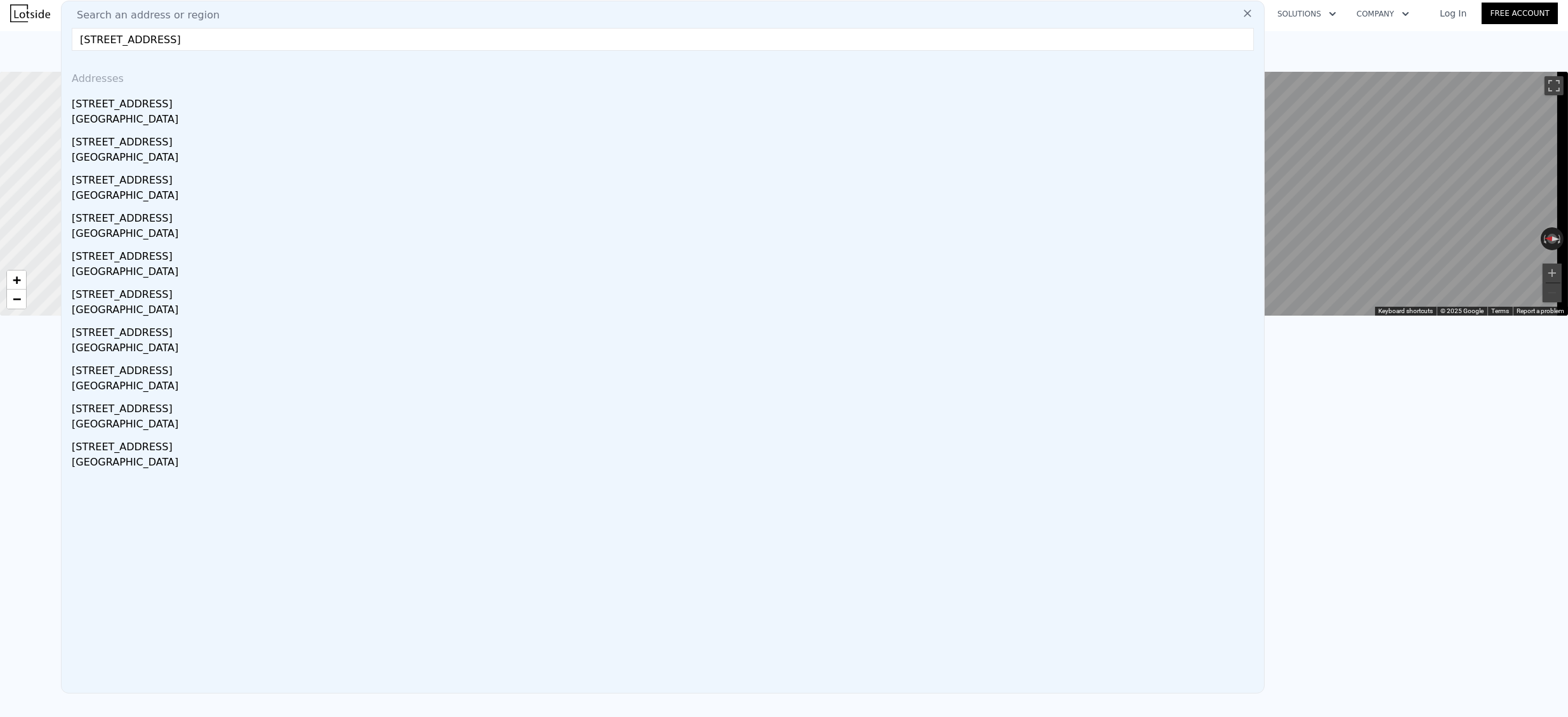
click at [163, 49] on input "2207 Holyoke Ave, Bradenton, FL 34207" at bounding box center [663, 39] width 1182 height 23
click at [164, 43] on input "2207 Holyoke Ave, Bradenton, FL 34207" at bounding box center [663, 39] width 1182 height 23
paste input "119 N Wellesley Dr"
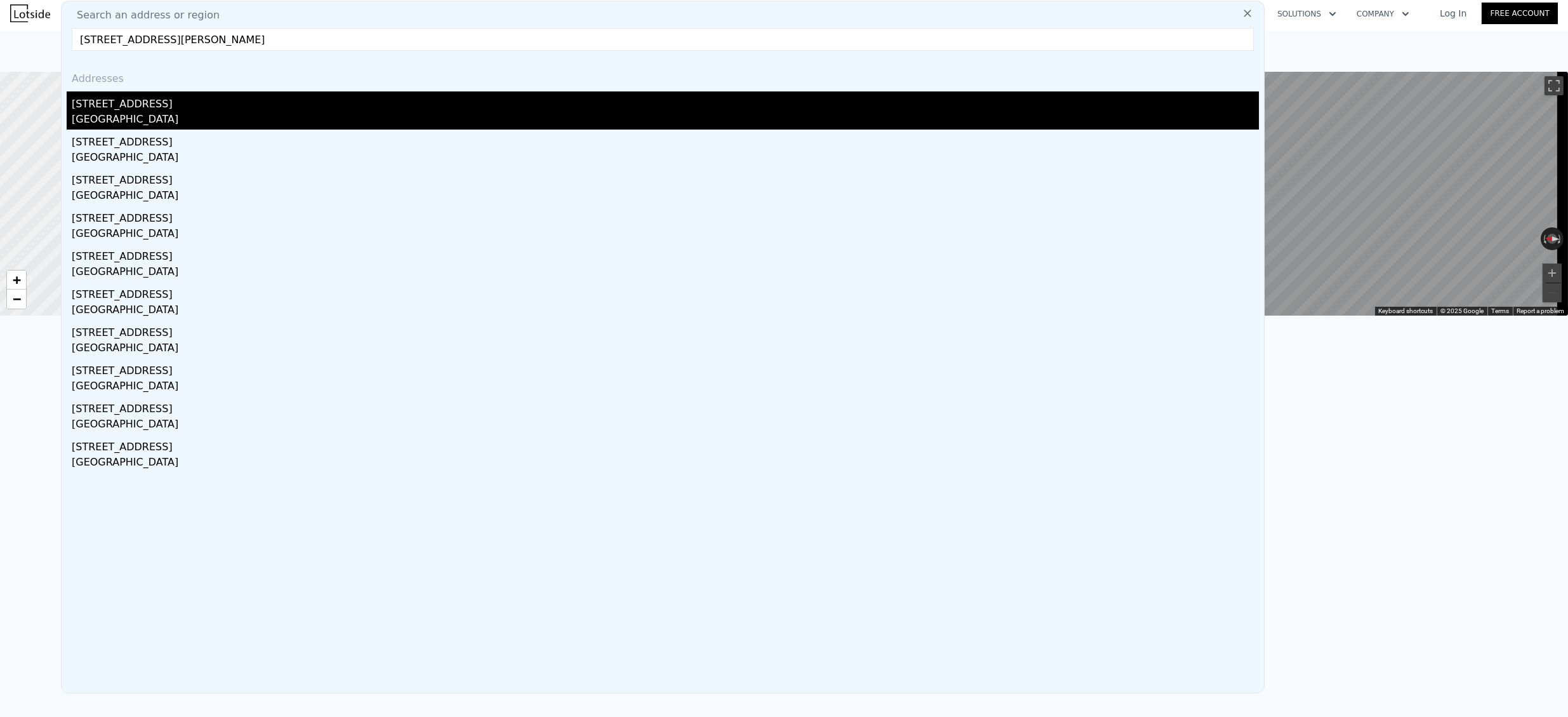
type input "2119 N Wellesley Dr, Bradenton, FL 34207"
click at [123, 98] on div "2119 N Wellesley Dr" at bounding box center [666, 101] width 1188 height 20
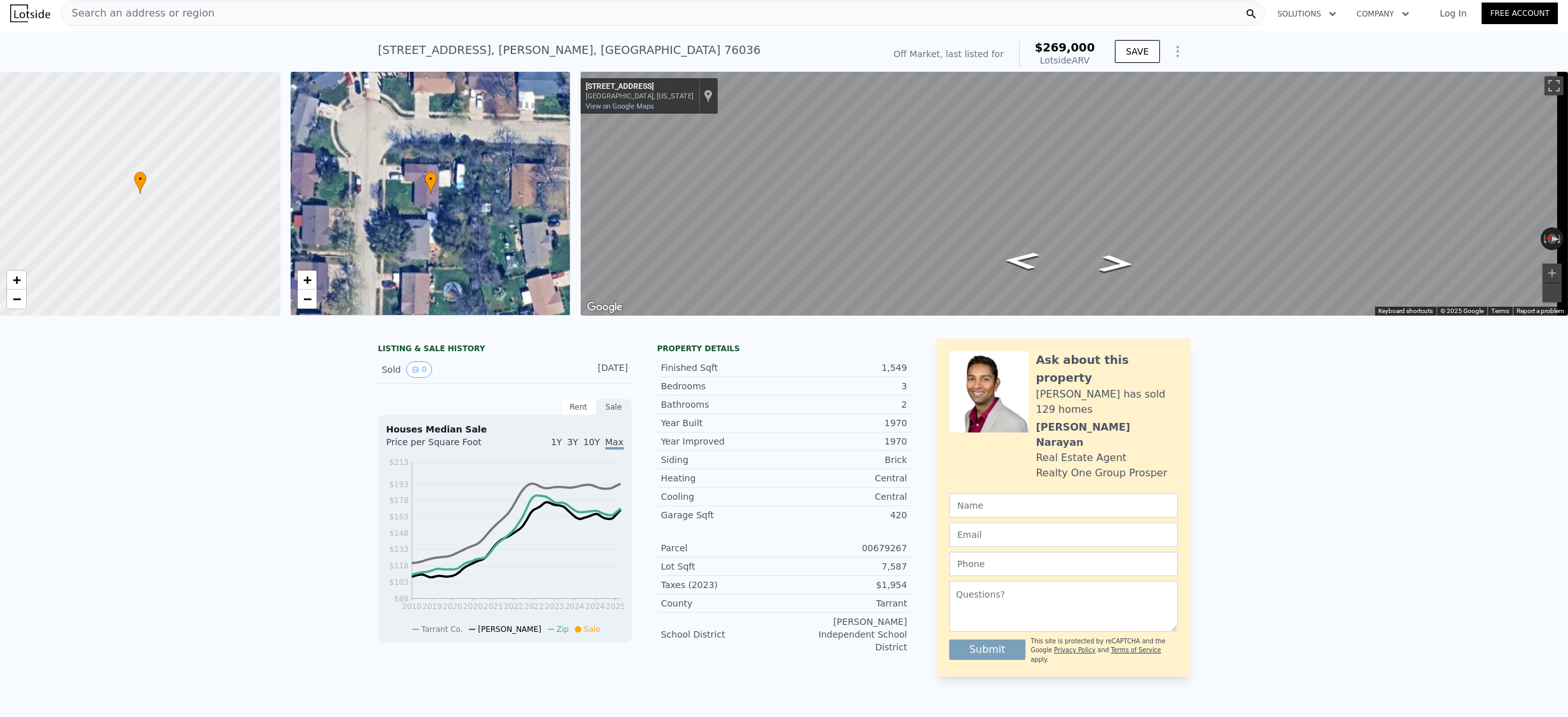
type input "2"
type input "3"
type input "1"
type input "789"
type input "1638"
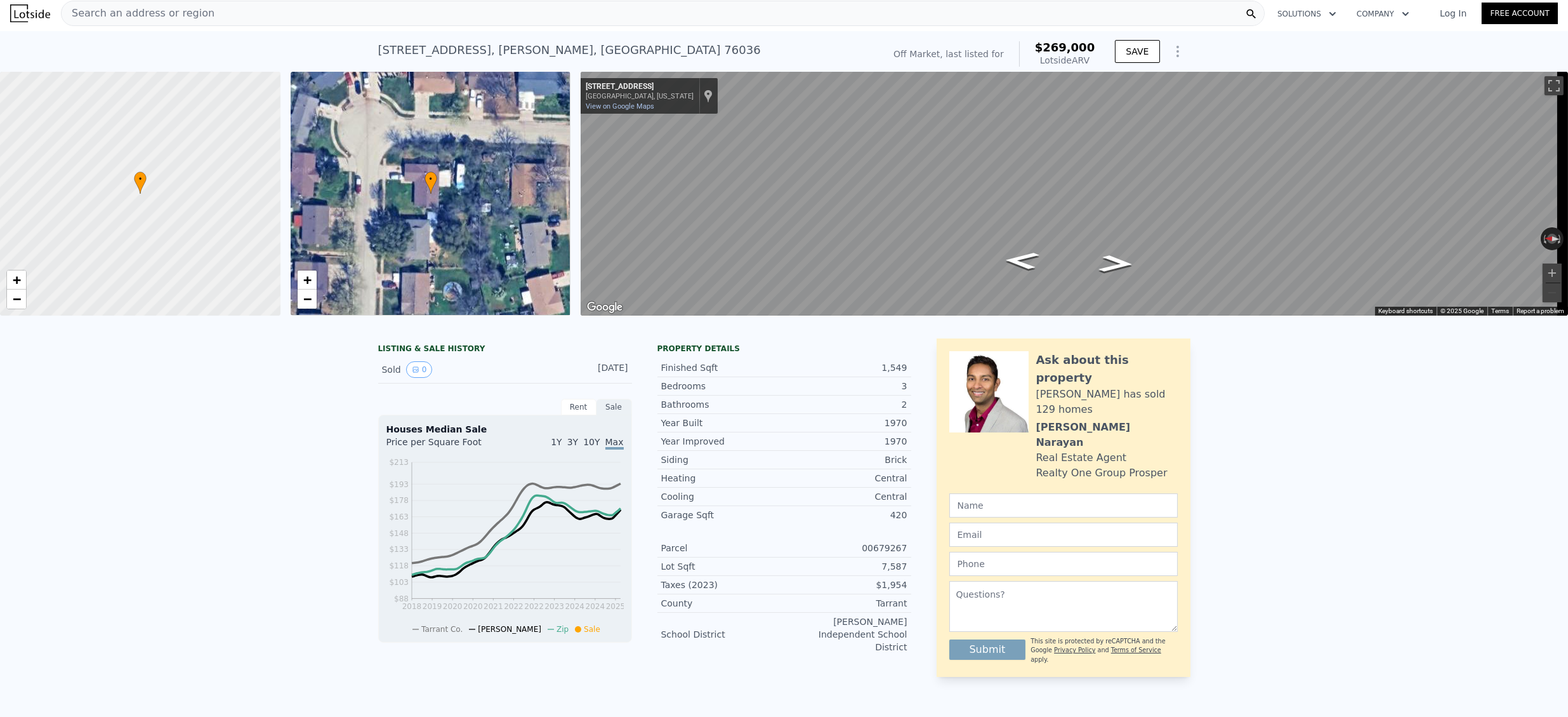
type input "7560"
type input "11282"
type input "$ 301,000"
type input "-$ 11,641"
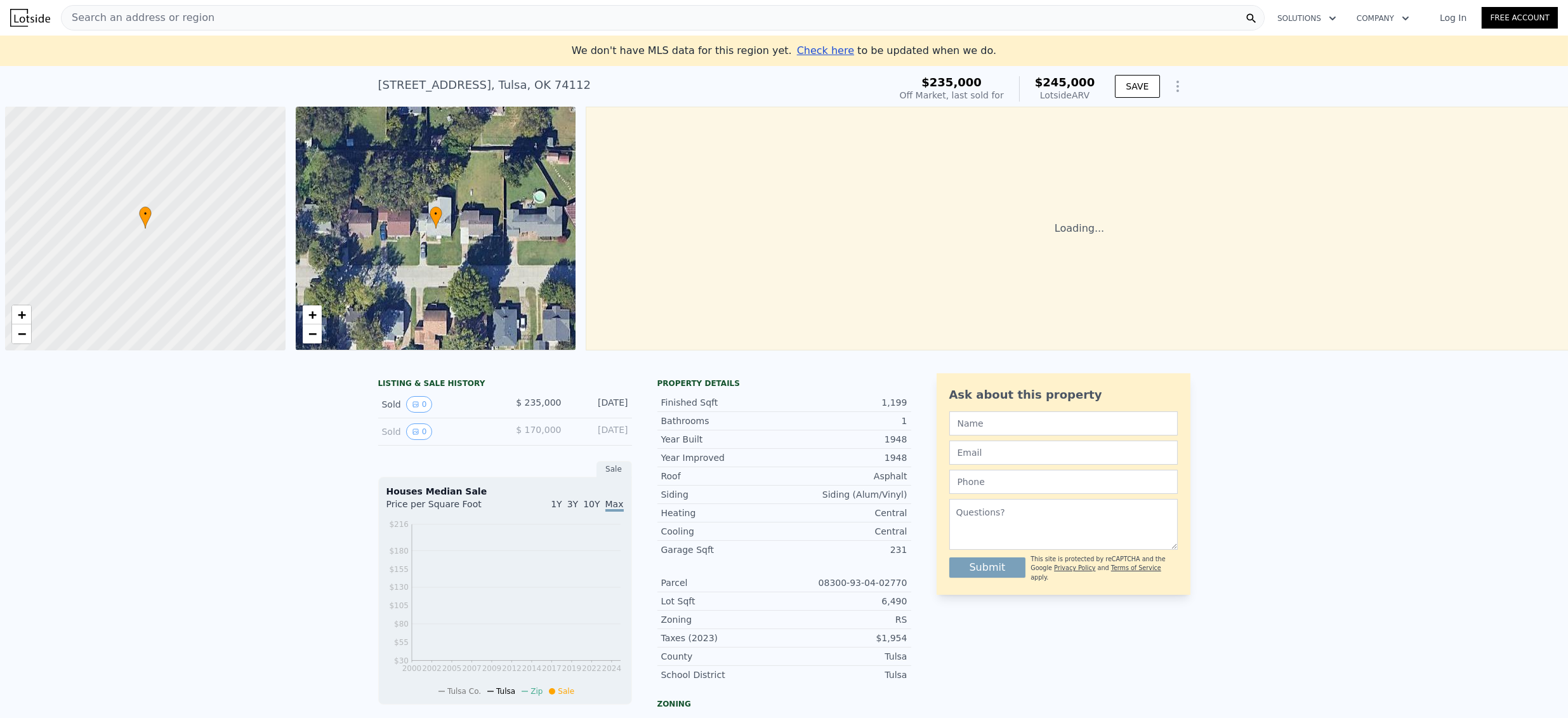
scroll to position [0, 5]
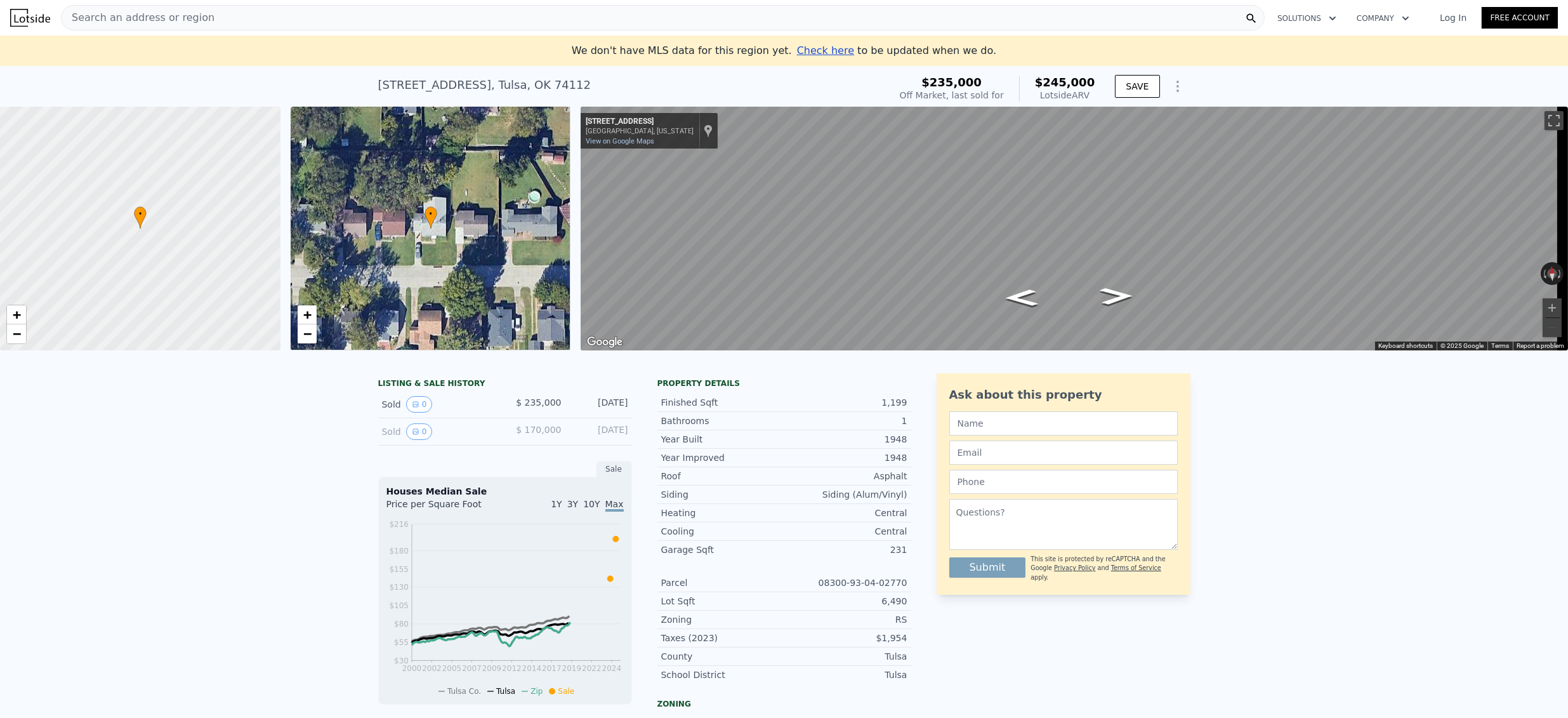
click at [496, 84] on div "[STREET_ADDRESS]" at bounding box center [485, 85] width 213 height 17
copy div "3519 E 6th St , Tulsa , OK 74112 Sold Dec 2024 for $235k (~ARV $245k )"
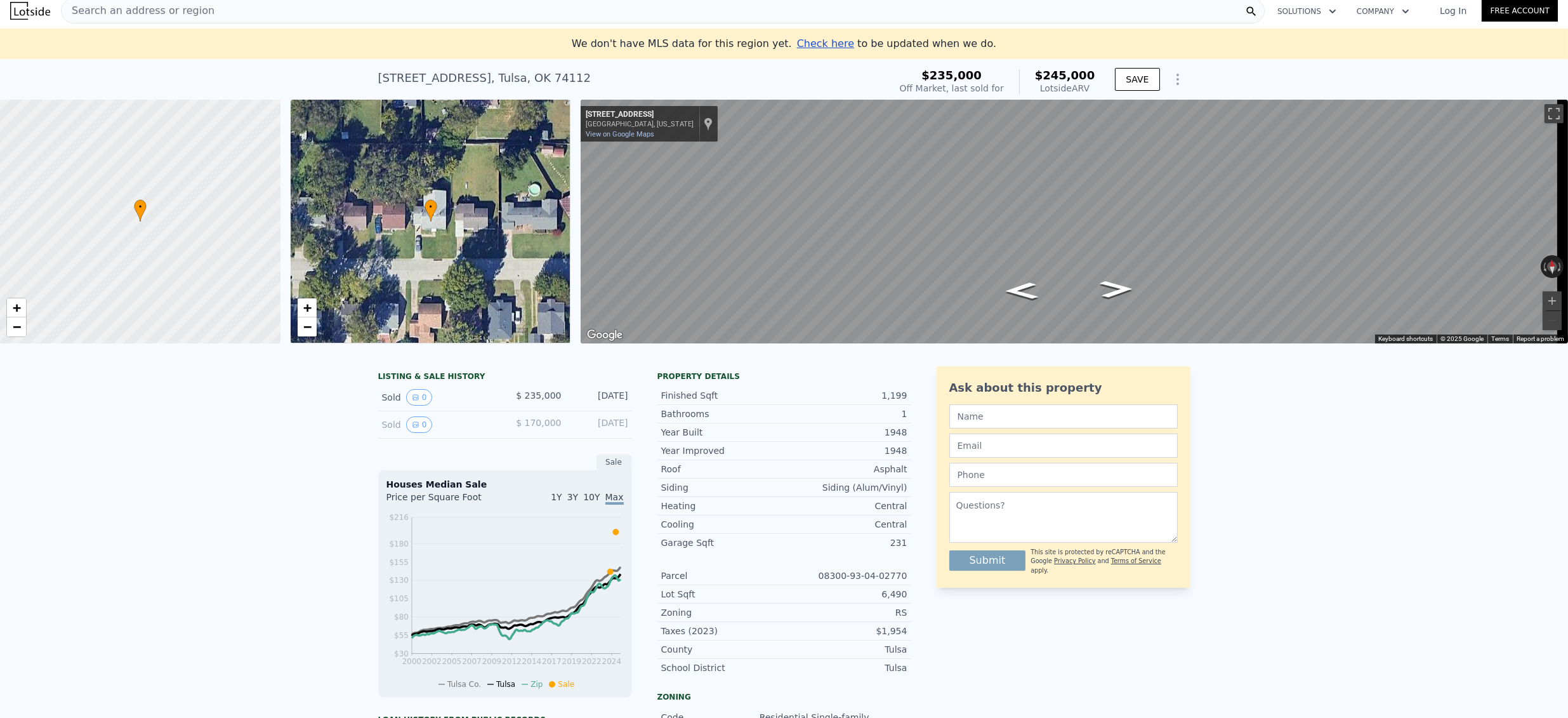
scroll to position [0, 0]
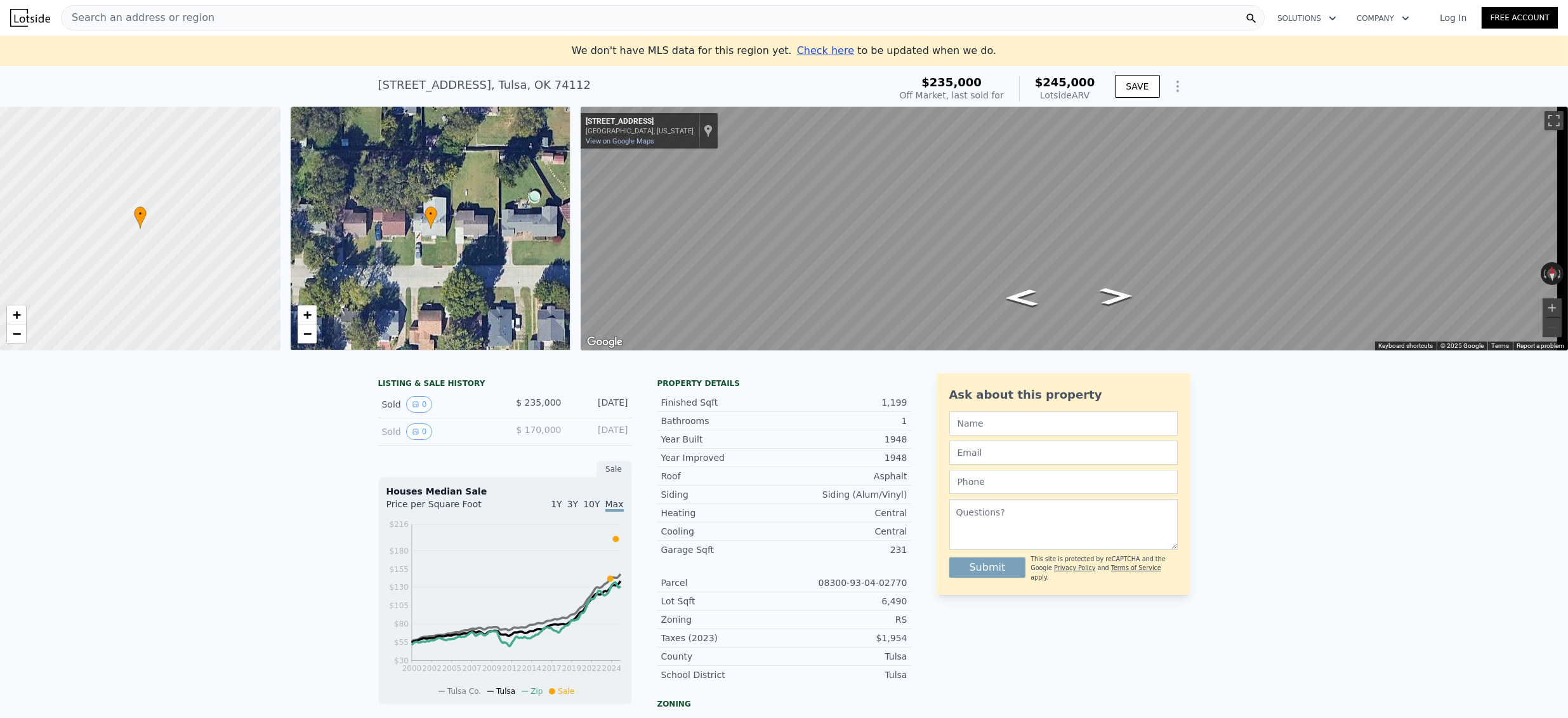
click at [135, 21] on span "Search an address or region" at bounding box center [138, 18] width 153 height 16
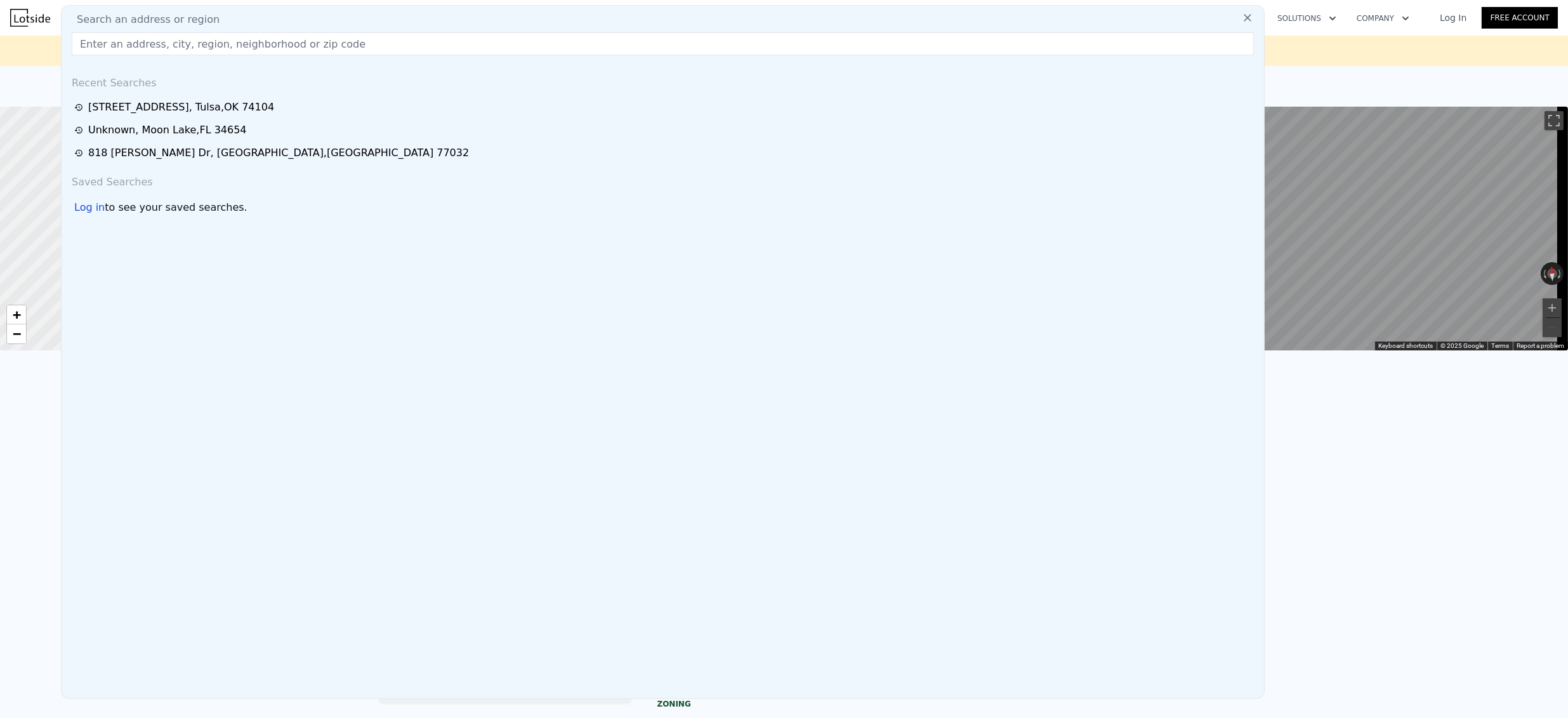
click at [135, 49] on input "text" at bounding box center [663, 43] width 1182 height 23
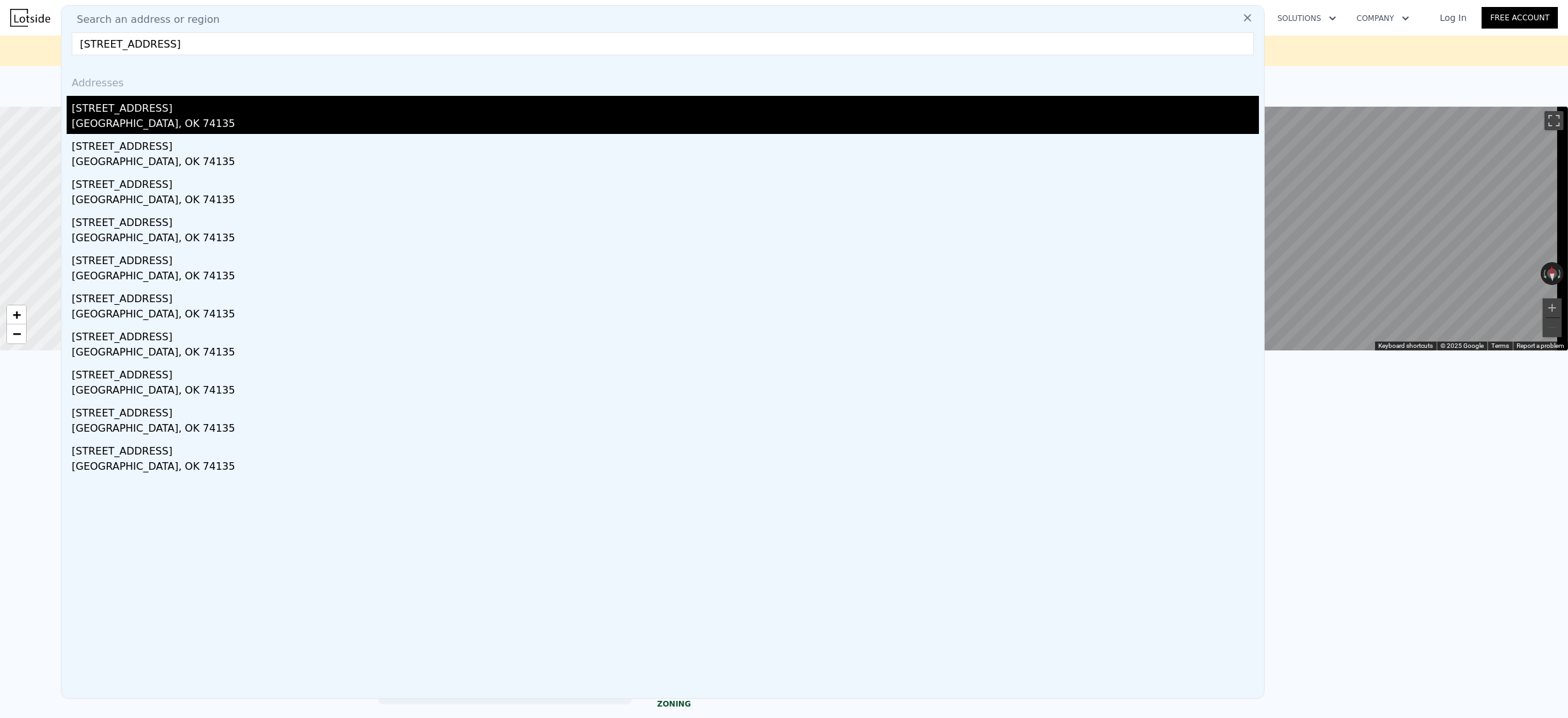
type input "4643 S Oxford Ave, Tulsa, OK 74135"
click at [133, 105] on div "4643 S Oxford Ave" at bounding box center [666, 105] width 1188 height 20
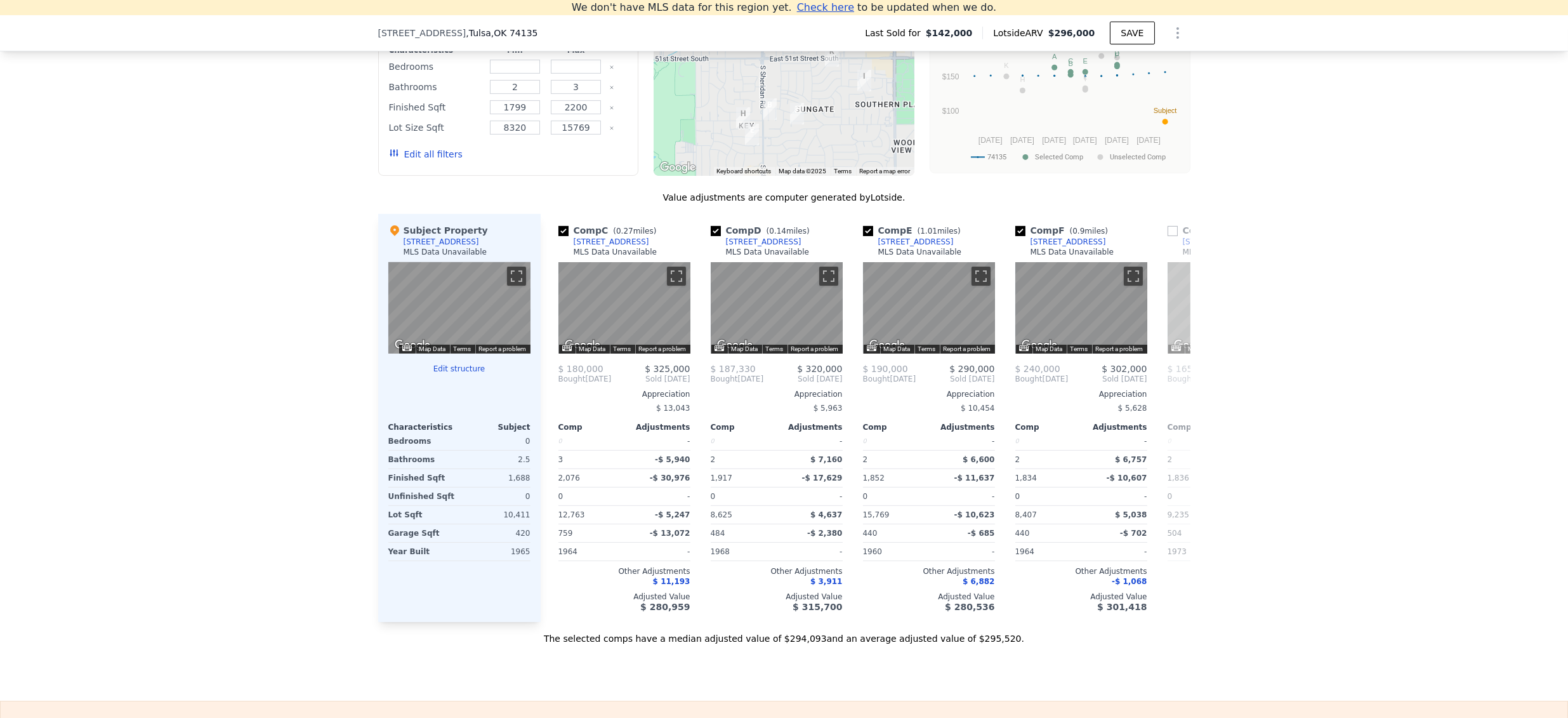
scroll to position [0, 304]
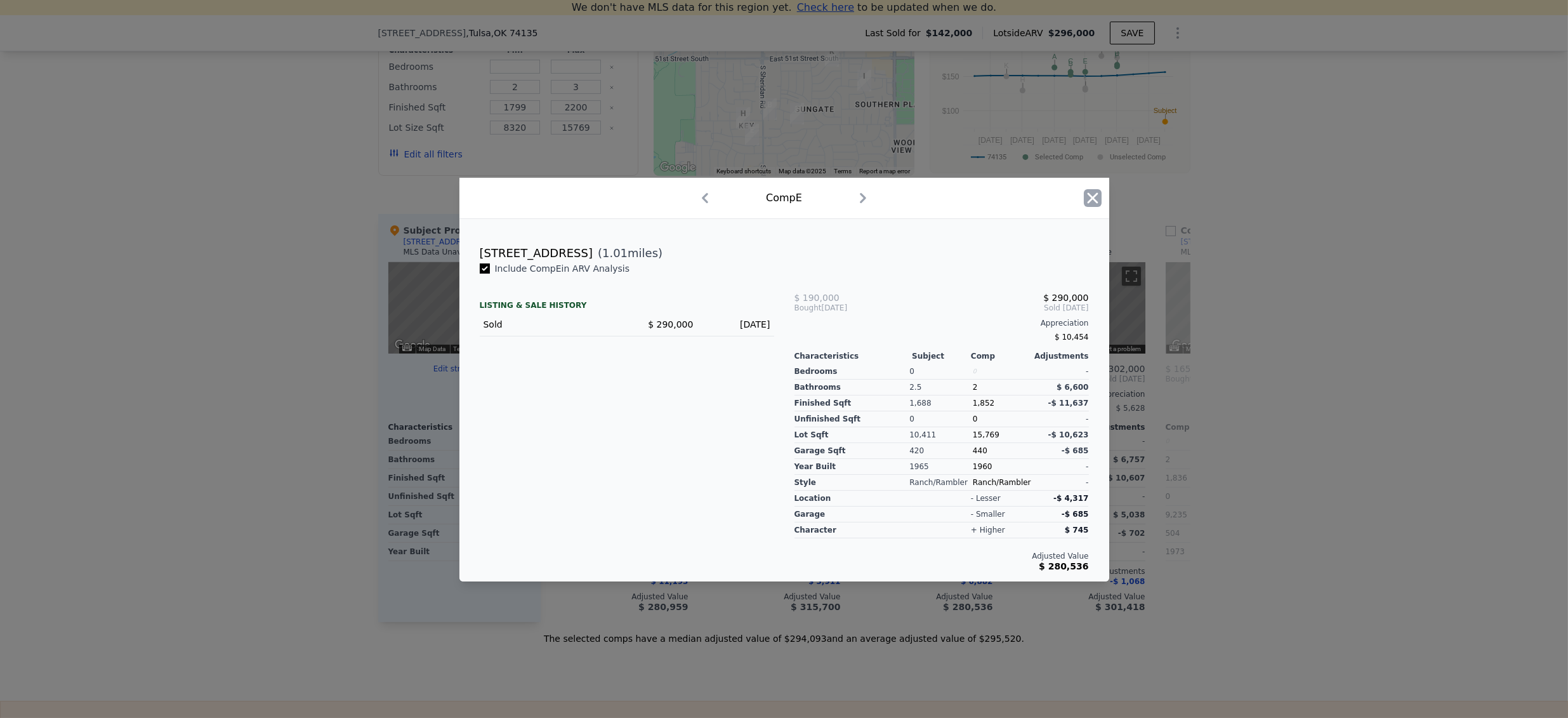
click at [1087, 195] on icon "button" at bounding box center [1093, 197] width 17 height 17
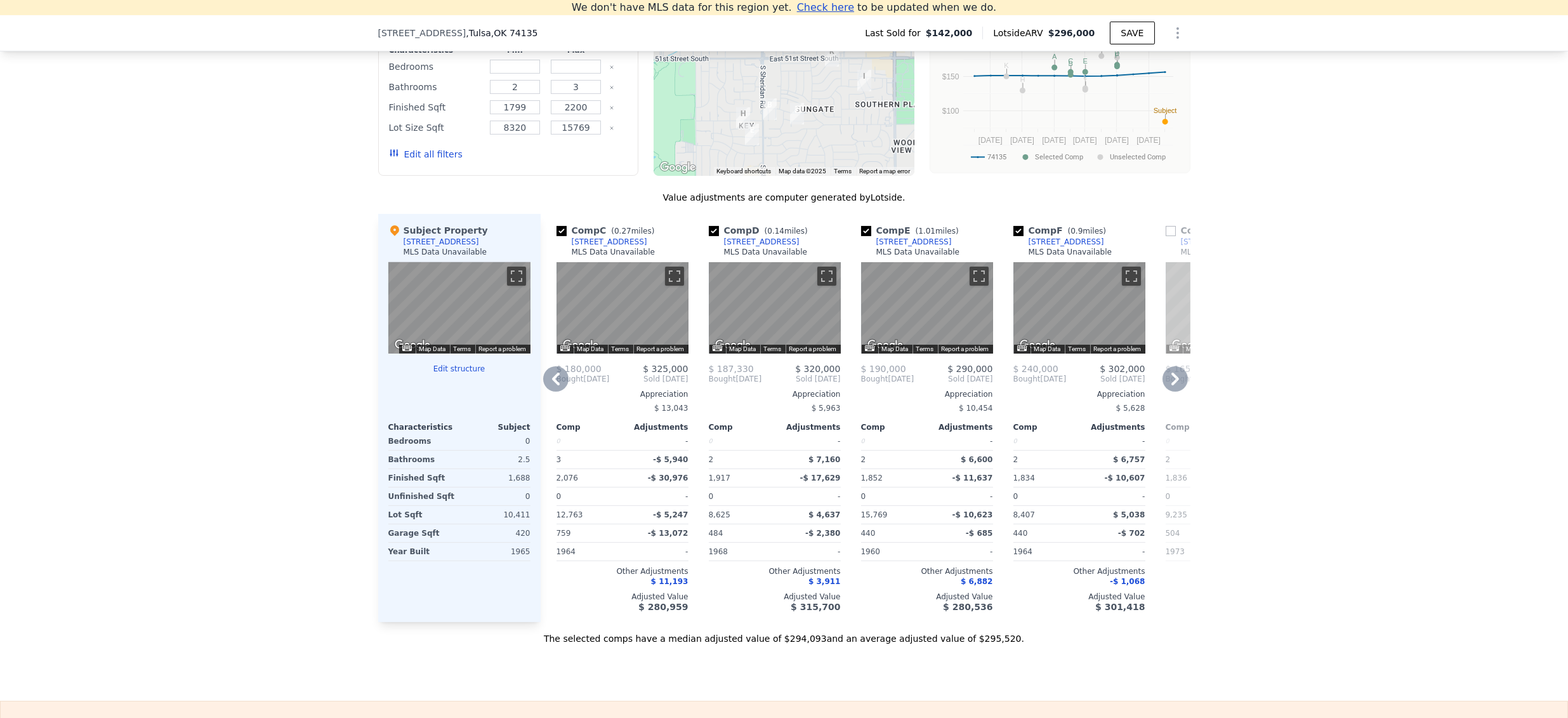
click at [909, 247] on div "6301 E 57th Pl" at bounding box center [914, 242] width 76 height 10
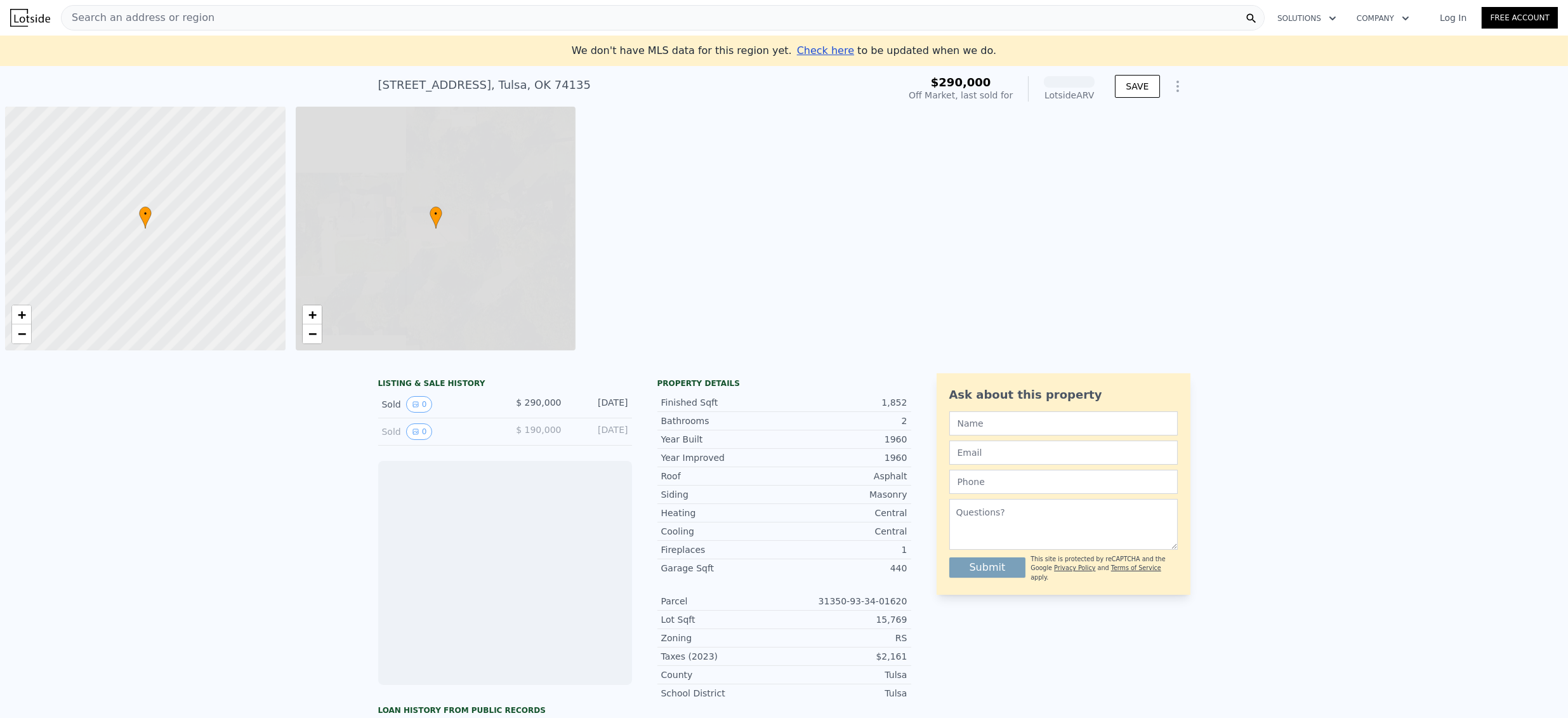
scroll to position [0, 5]
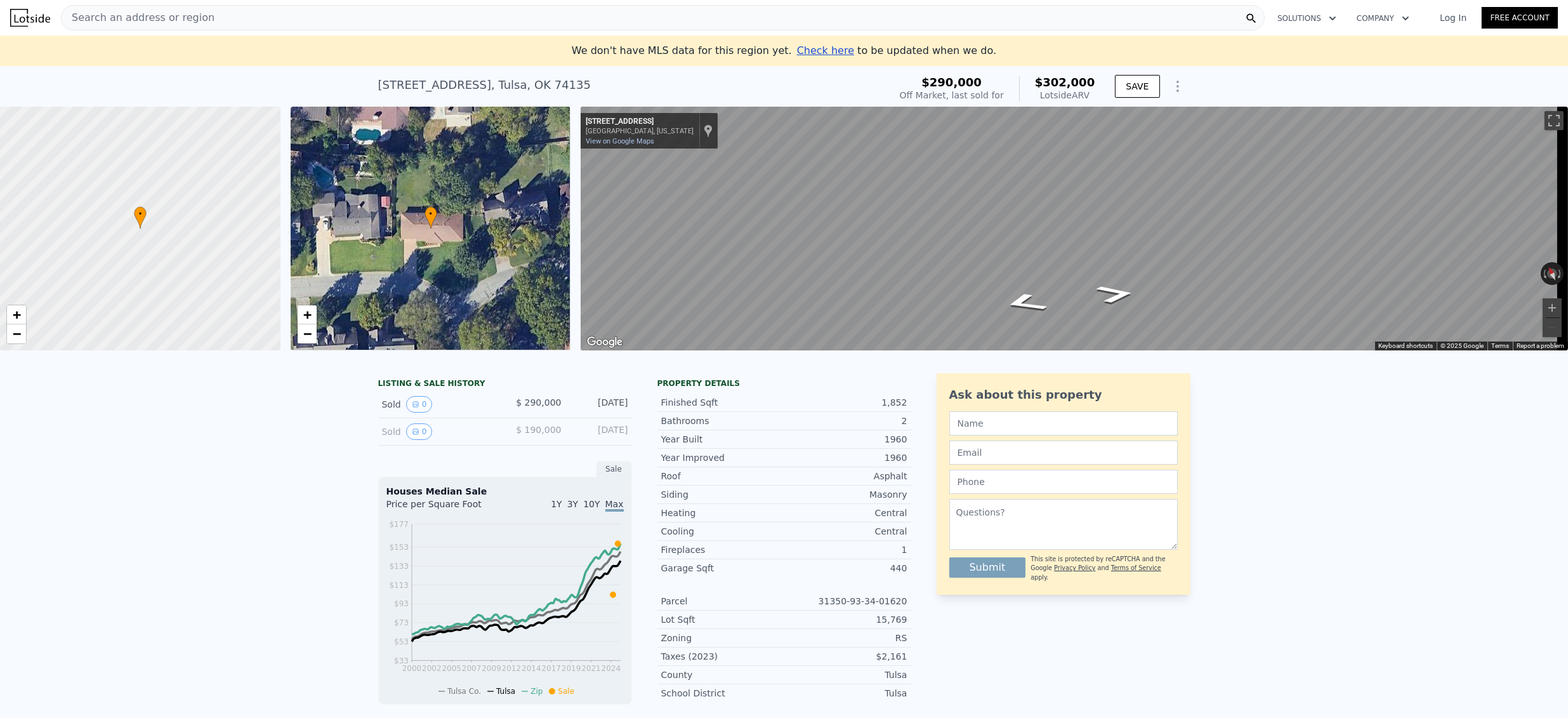
click at [439, 84] on div "[STREET_ADDRESS]" at bounding box center [485, 85] width 213 height 17
copy div "[STREET_ADDRESS] Sold [DATE] for $290k (~ARV $302k )"
